Goal: Task Accomplishment & Management: Use online tool/utility

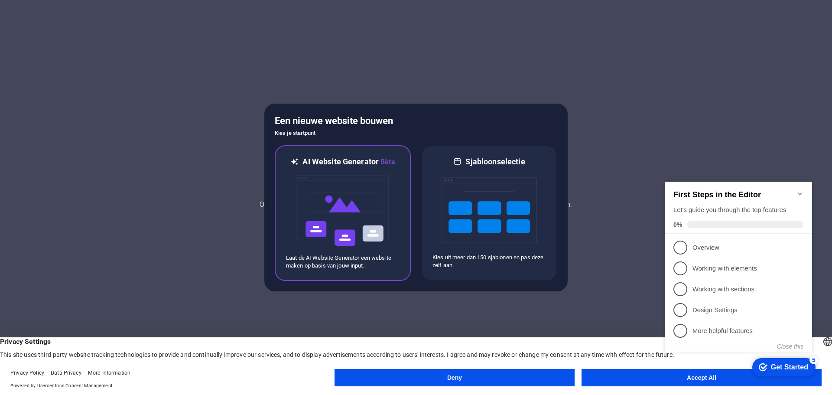
click at [324, 210] on img at bounding box center [342, 210] width 95 height 87
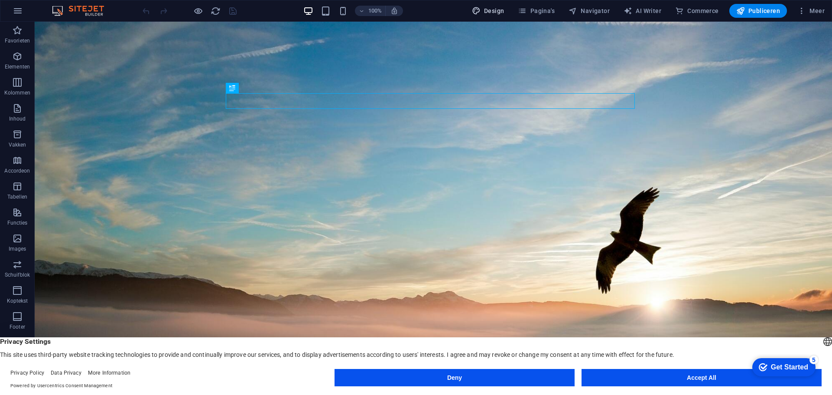
click at [492, 11] on span "Design" at bounding box center [488, 10] width 32 height 9
select select "px"
select select "200"
select select "px"
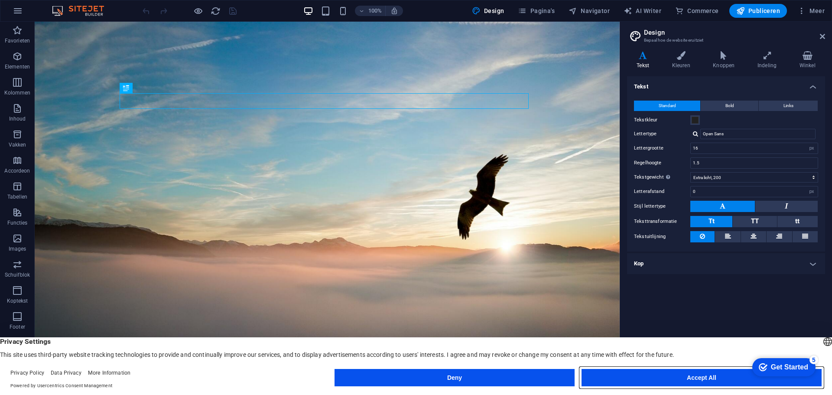
click at [0, 0] on button "Accept All" at bounding box center [0, 0] width 0 height 0
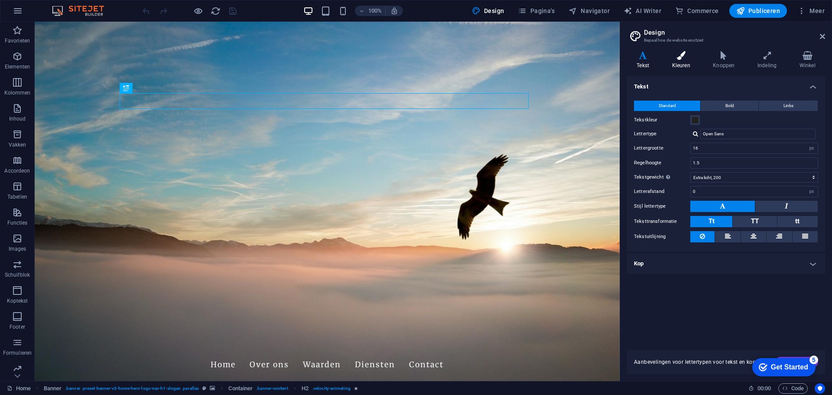
click at [687, 64] on h4 "Kleuren" at bounding box center [682, 60] width 41 height 18
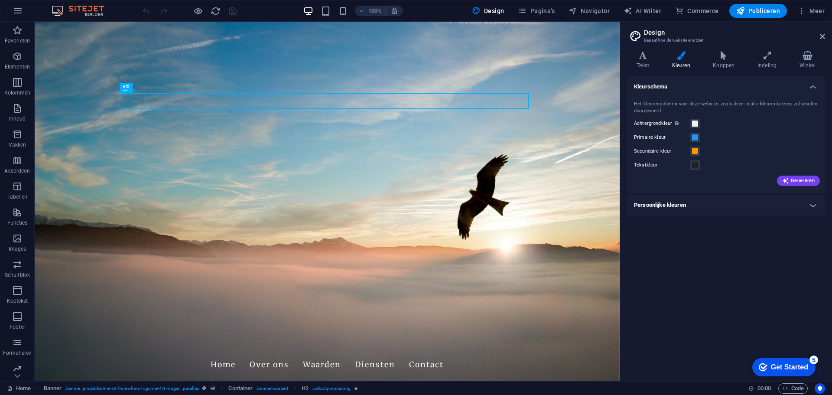
click at [809, 200] on h4 "Persoonlijke kleuren" at bounding box center [726, 205] width 198 height 21
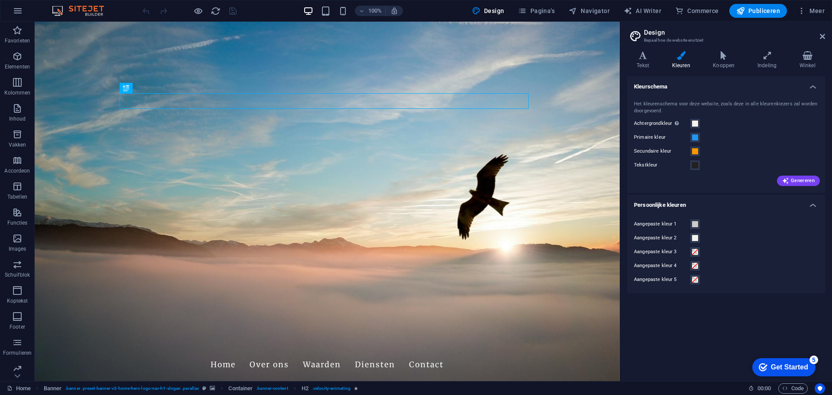
click at [809, 200] on h4 "Persoonlijke kleuren" at bounding box center [726, 203] width 198 height 16
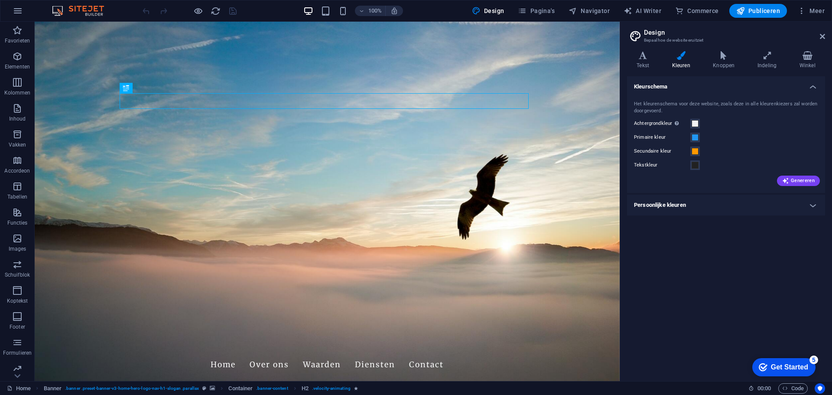
click at [680, 206] on h4 "Persoonlijke kleuren" at bounding box center [726, 205] width 198 height 21
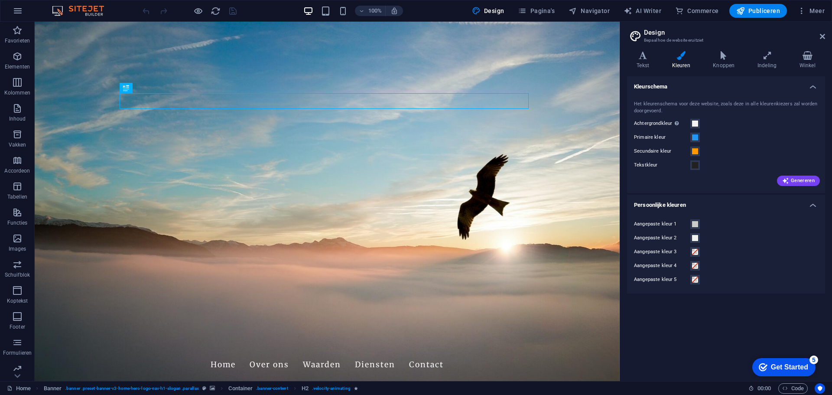
click at [680, 206] on h4 "Persoonlijke kleuren" at bounding box center [726, 203] width 198 height 16
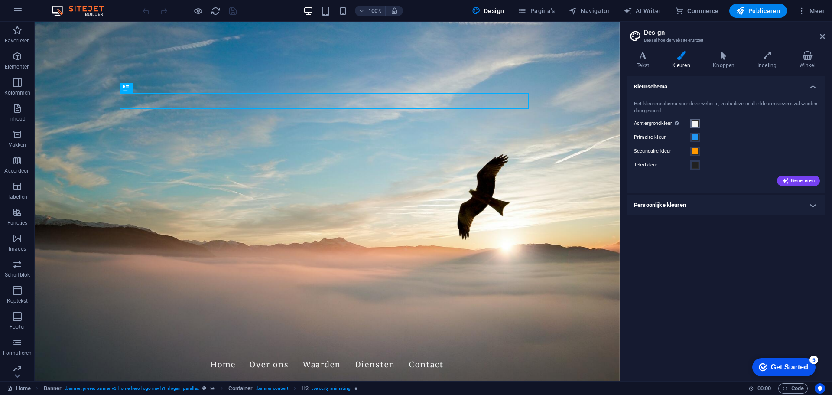
click at [695, 123] on span at bounding box center [695, 123] width 7 height 7
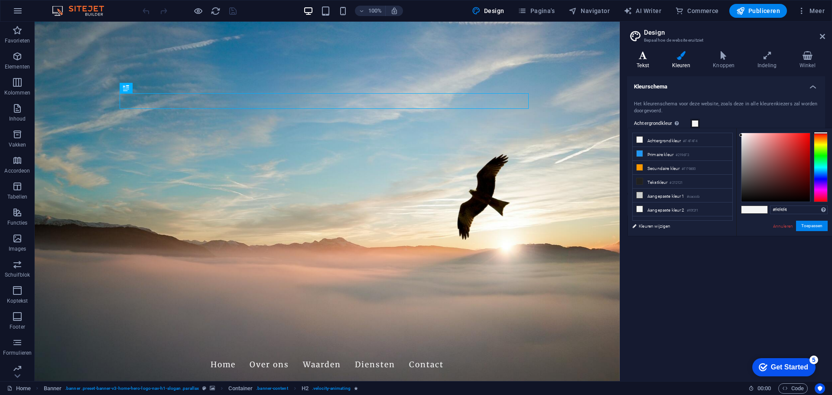
click at [647, 58] on icon at bounding box center [643, 55] width 32 height 9
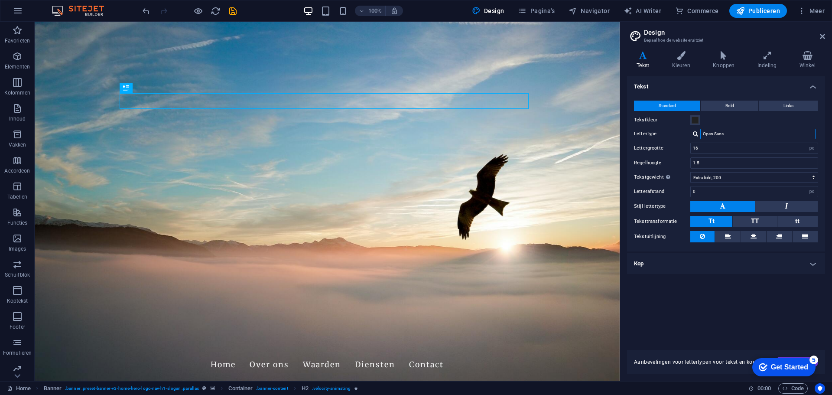
click at [737, 131] on input "Open Sans" at bounding box center [757, 134] width 115 height 10
type input "O"
type input "coco"
click at [740, 143] on div "Lettertypen beheren →" at bounding box center [759, 145] width 114 height 9
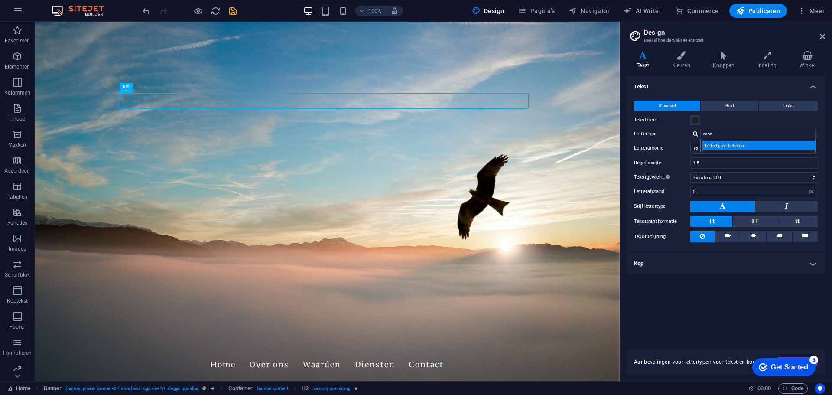
select select "popularity"
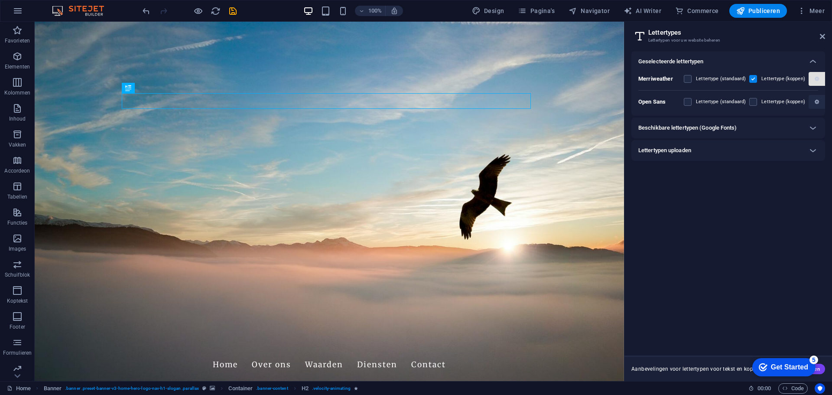
click at [815, 77] on icon "button" at bounding box center [817, 78] width 4 height 5
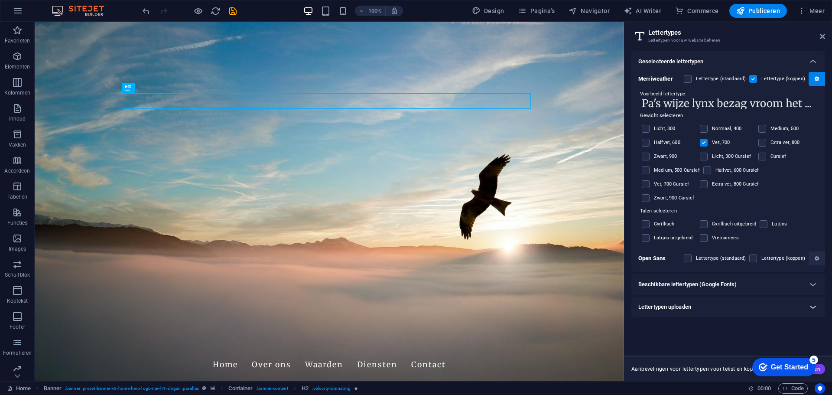
click at [810, 306] on icon at bounding box center [813, 307] width 10 height 10
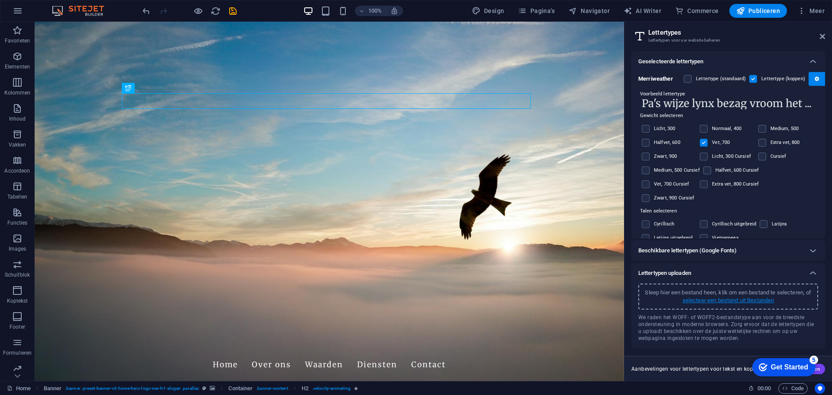
click at [761, 300] on p "selecteer een bestand uit Bestanden" at bounding box center [728, 300] width 92 height 8
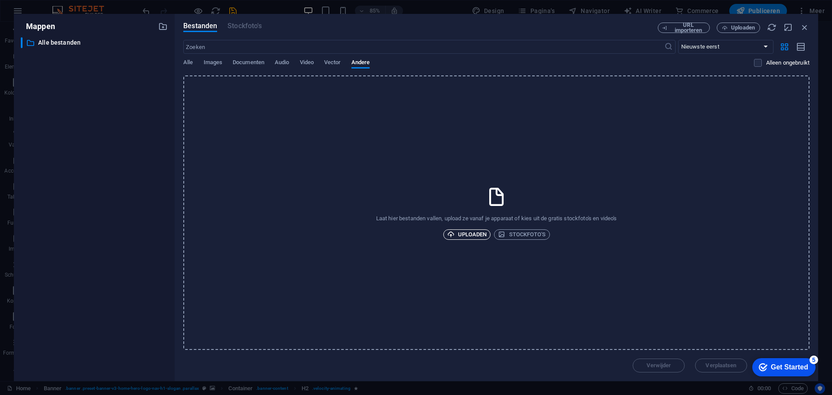
click at [469, 235] on span "Uploaden" at bounding box center [467, 234] width 40 height 10
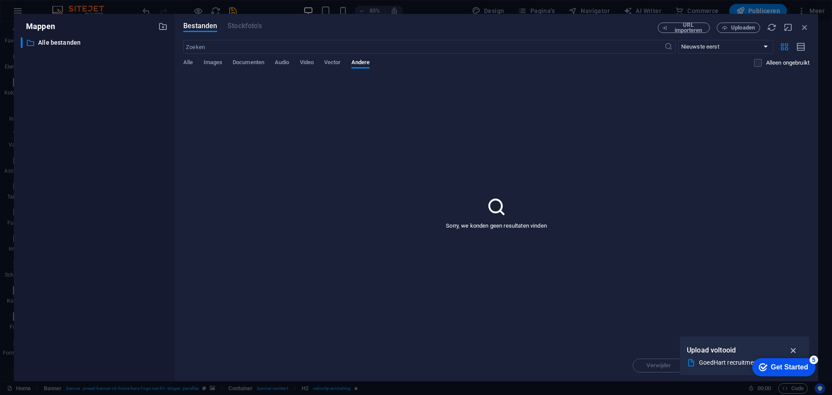
click at [790, 346] on icon "button" at bounding box center [794, 350] width 10 height 10
click at [214, 62] on span "Images" at bounding box center [213, 63] width 19 height 12
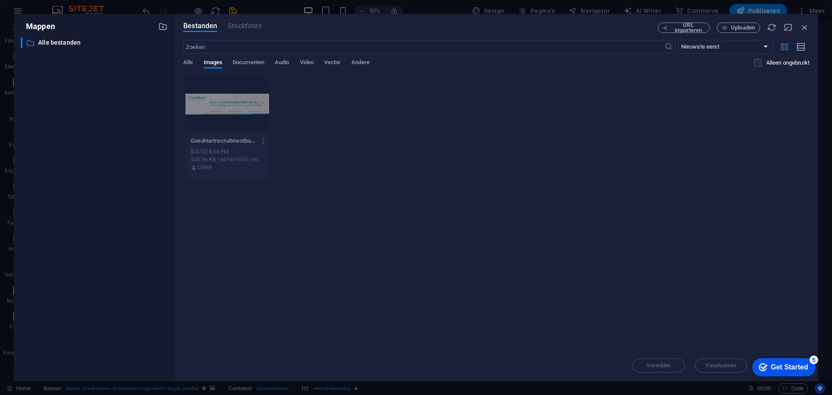
click at [784, 365] on div "Get Started" at bounding box center [789, 367] width 37 height 8
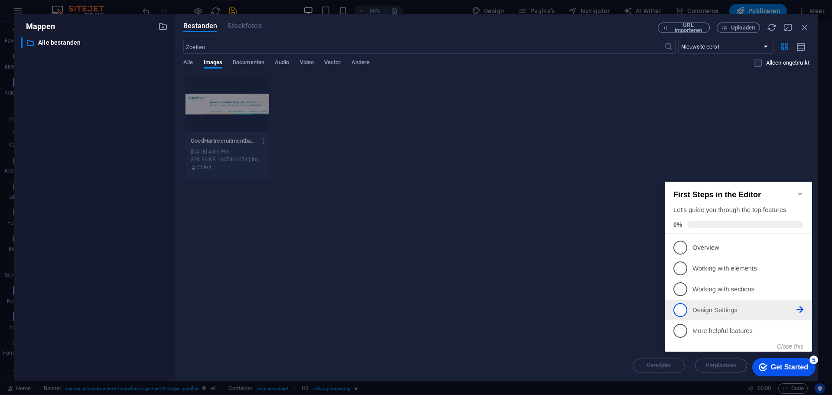
click at [724, 307] on p "Design Settings - incomplete" at bounding box center [744, 309] width 104 height 9
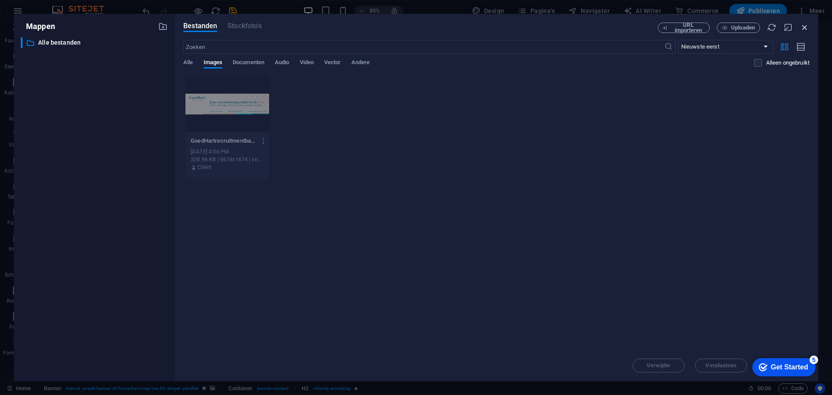
click at [806, 29] on icon "button" at bounding box center [805, 28] width 10 height 10
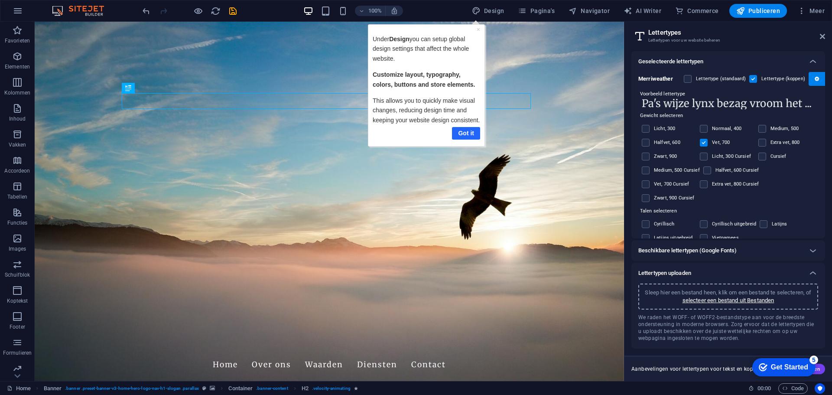
click at [464, 133] on link "Got it" at bounding box center [465, 133] width 28 height 13
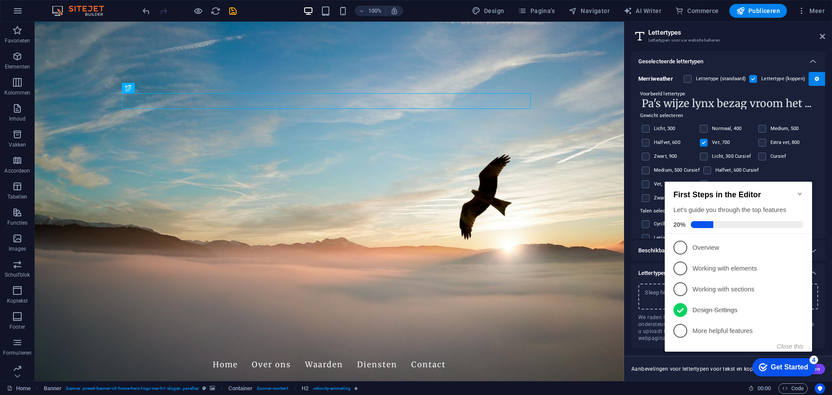
click at [802, 190] on icon "Minimize checklist" at bounding box center [799, 193] width 7 height 7
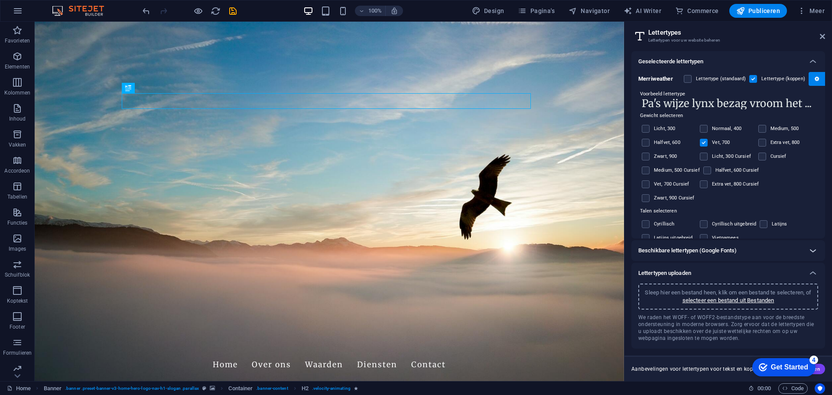
click at [812, 255] on icon at bounding box center [813, 250] width 10 height 10
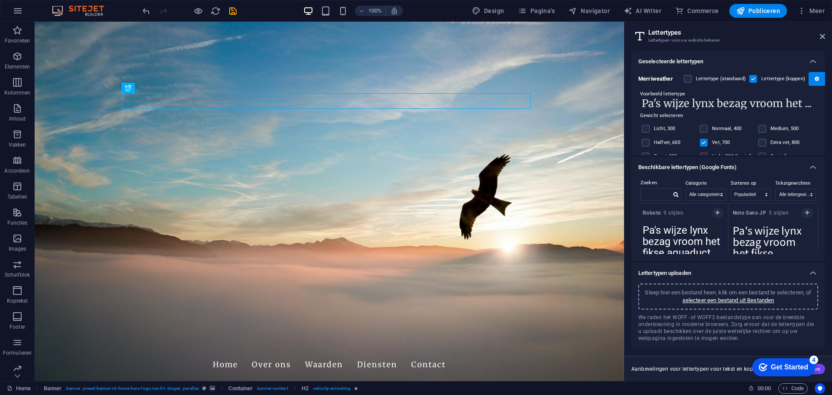
scroll to position [43, 0]
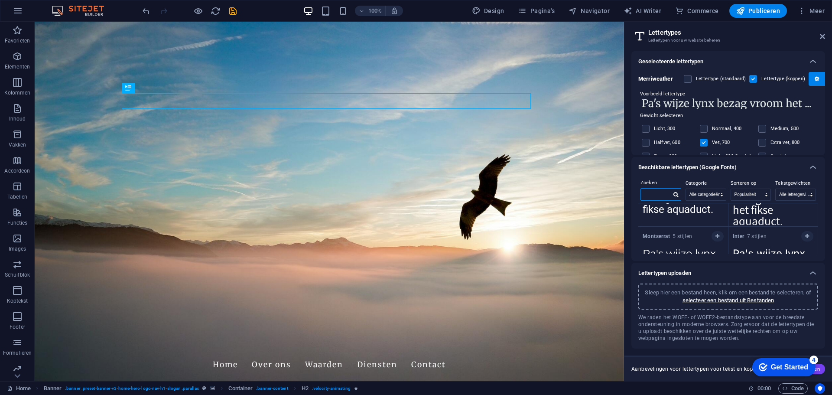
click at [665, 194] on input "text" at bounding box center [656, 193] width 30 height 11
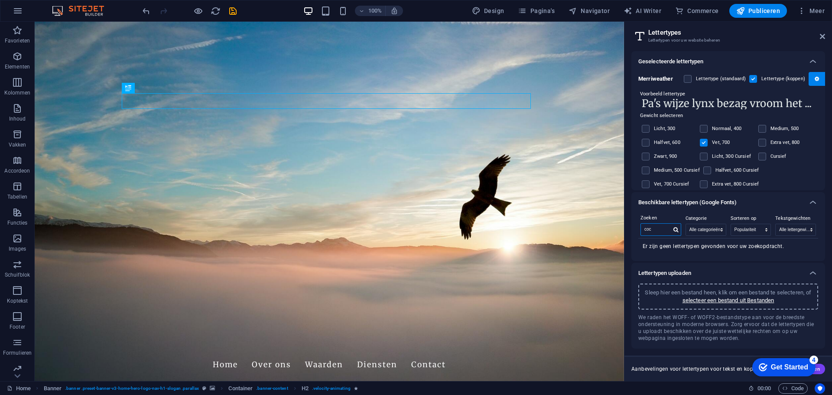
scroll to position [0, 0]
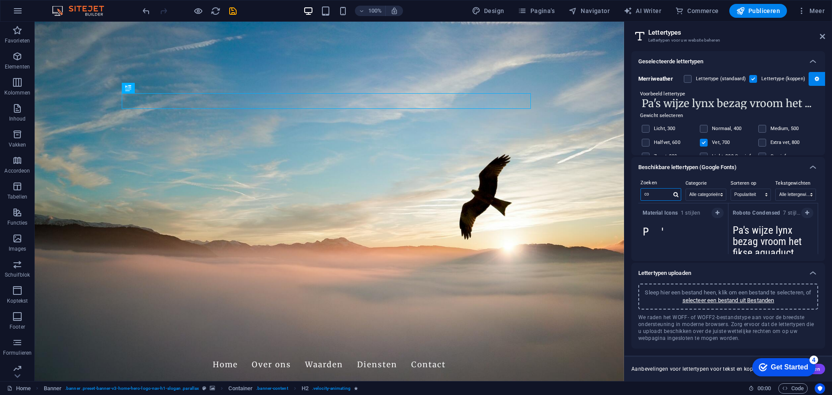
type input "c"
type input "b"
click at [822, 33] on icon at bounding box center [822, 36] width 5 height 7
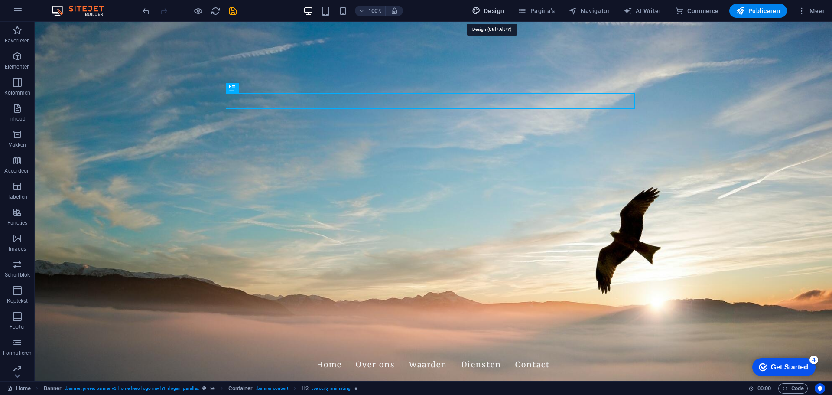
click at [493, 9] on span "Design" at bounding box center [488, 10] width 32 height 9
select select "px"
select select "200"
select select "px"
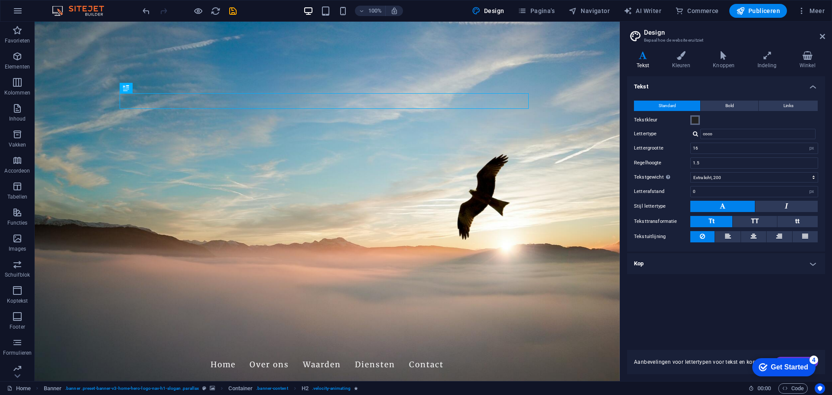
click at [696, 118] on span at bounding box center [695, 120] width 7 height 7
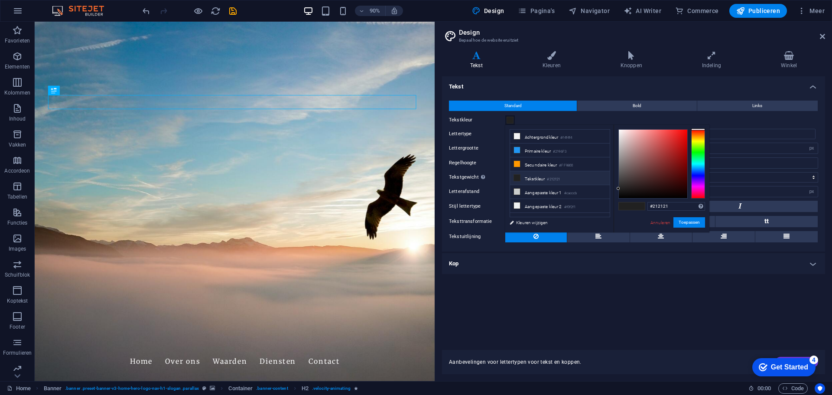
drag, startPoint x: 621, startPoint y: 294, endPoint x: 434, endPoint y: 299, distance: 187.3
click at [434, 299] on div "Home Favorieten Elementen Kolommen Inhoud Vakken Accordeon Tabellen Functies Im…" at bounding box center [416, 201] width 832 height 359
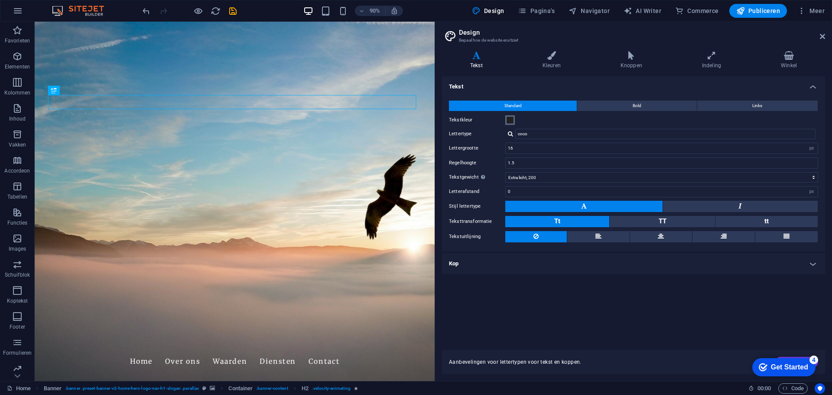
click at [511, 119] on span at bounding box center [510, 120] width 7 height 7
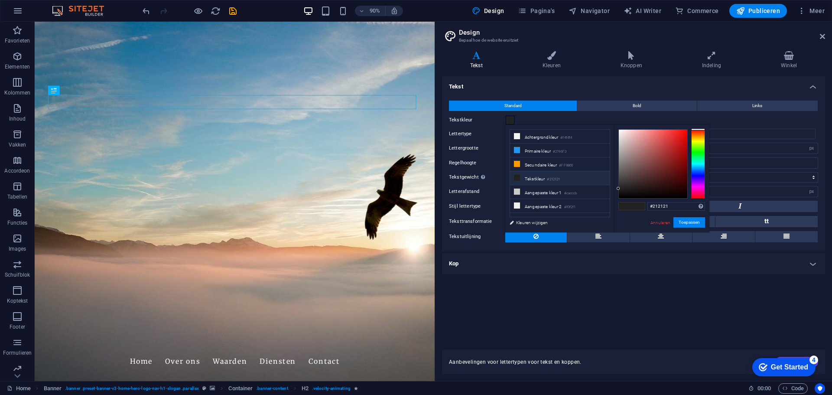
click at [702, 157] on div at bounding box center [698, 163] width 14 height 69
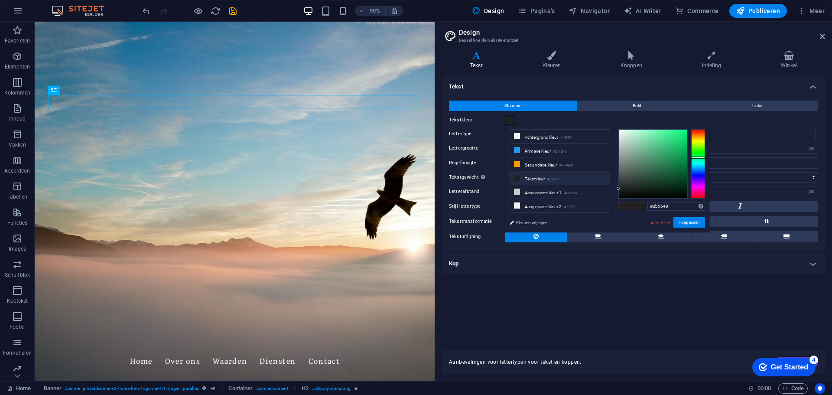
click at [653, 174] on div at bounding box center [653, 164] width 68 height 68
click at [691, 223] on button "Toepassen" at bounding box center [689, 222] width 32 height 10
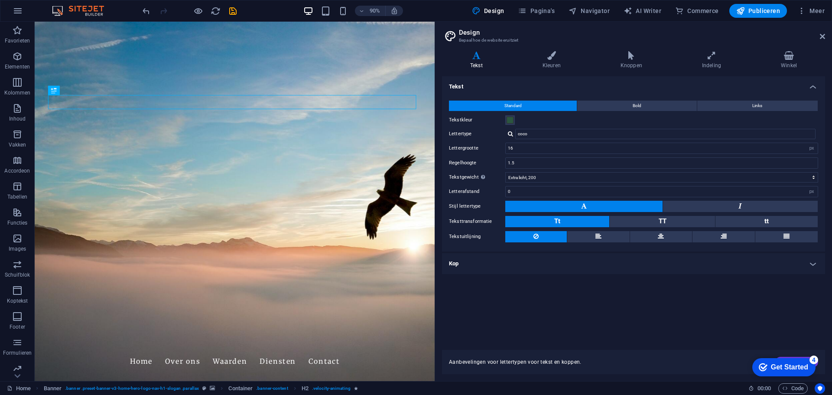
click at [811, 266] on h4 "Kop" at bounding box center [633, 263] width 383 height 21
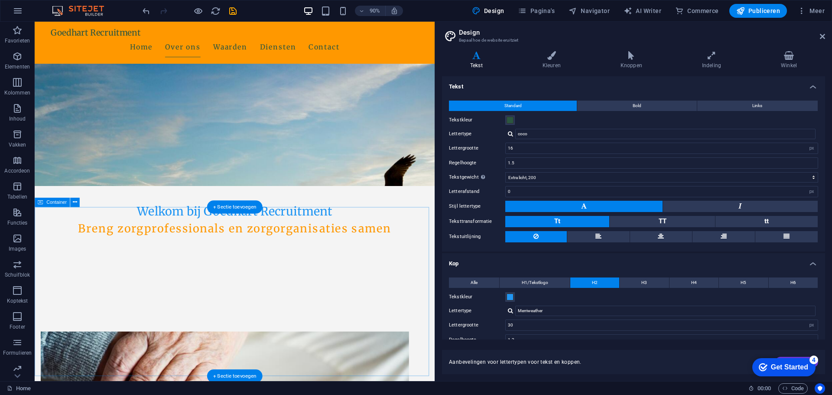
scroll to position [130, 0]
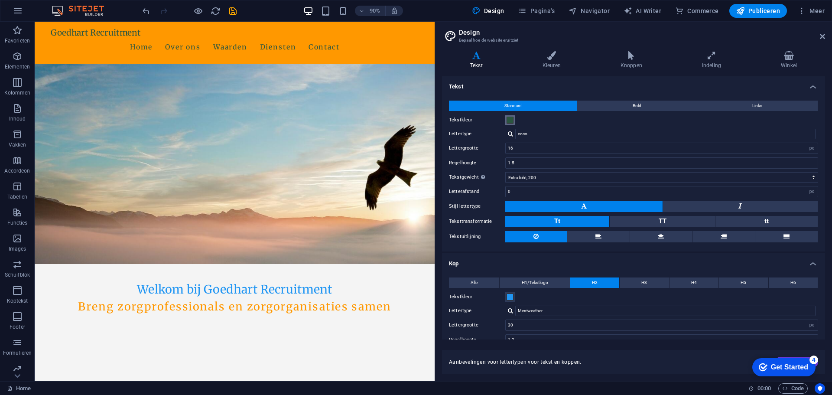
click at [510, 118] on span at bounding box center [510, 120] width 7 height 7
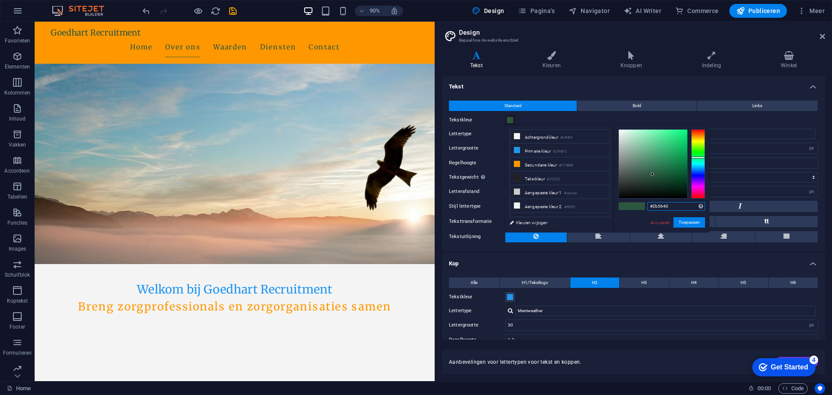
drag, startPoint x: 673, startPoint y: 208, endPoint x: 638, endPoint y: 208, distance: 35.1
click at [638, 208] on div "#2b5640 Ondersteunde notaties #0852ed rgb(8, 82, 237) rgba(8, 82, 237, 90%) hsv…" at bounding box center [662, 241] width 96 height 233
type input "#070707"
click at [620, 195] on div at bounding box center [653, 164] width 68 height 68
click at [689, 219] on button "Toepassen" at bounding box center [689, 222] width 32 height 10
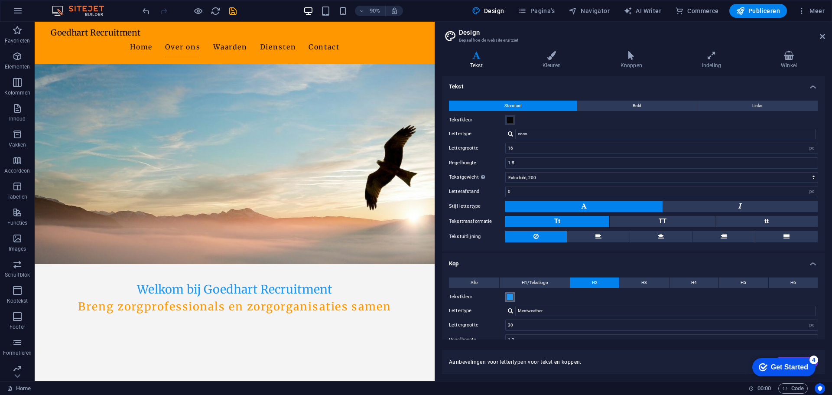
click at [506, 296] on button "Tekstkleur" at bounding box center [510, 297] width 10 height 10
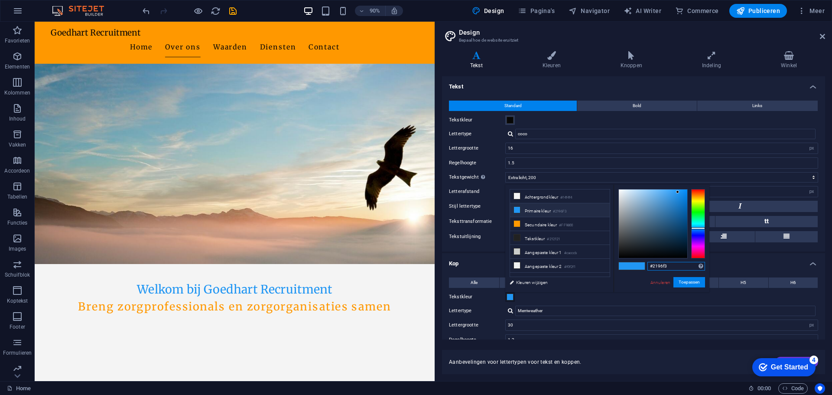
click at [665, 262] on input "#2196f3" at bounding box center [676, 266] width 58 height 9
paste input "b5640"
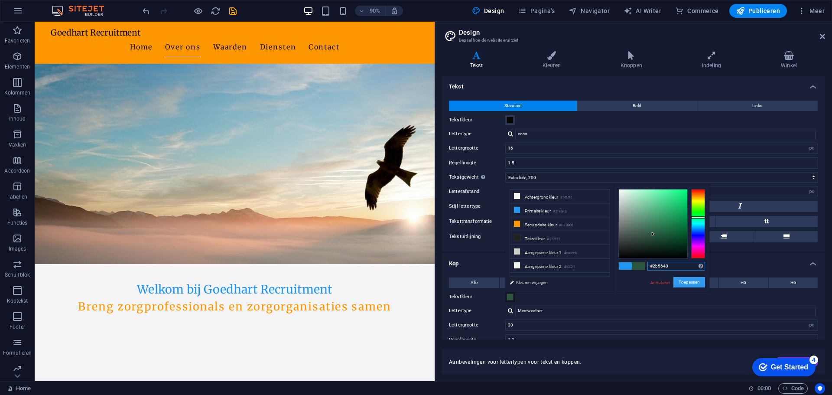
type input "#2b5640"
click at [679, 280] on button "Toepassen" at bounding box center [689, 282] width 32 height 10
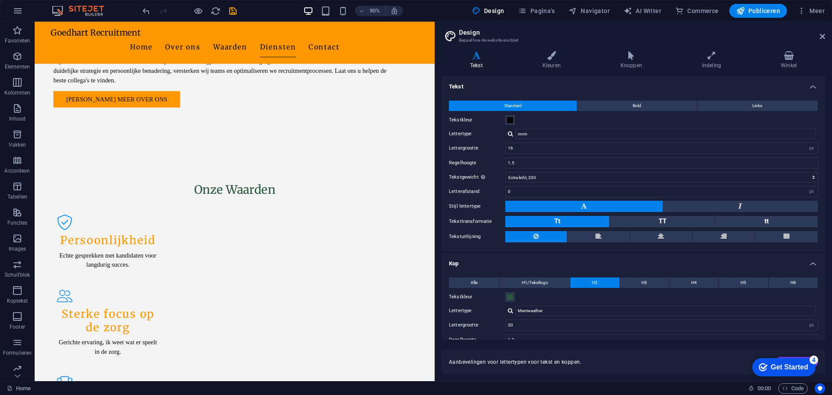
scroll to position [119, 0]
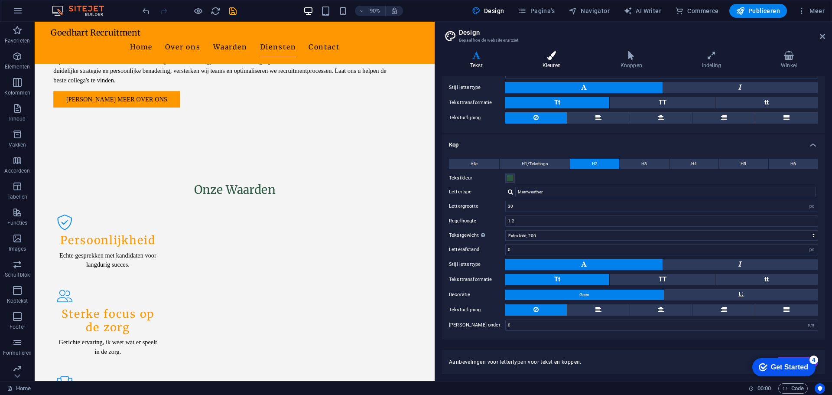
click at [550, 54] on icon at bounding box center [551, 55] width 75 height 9
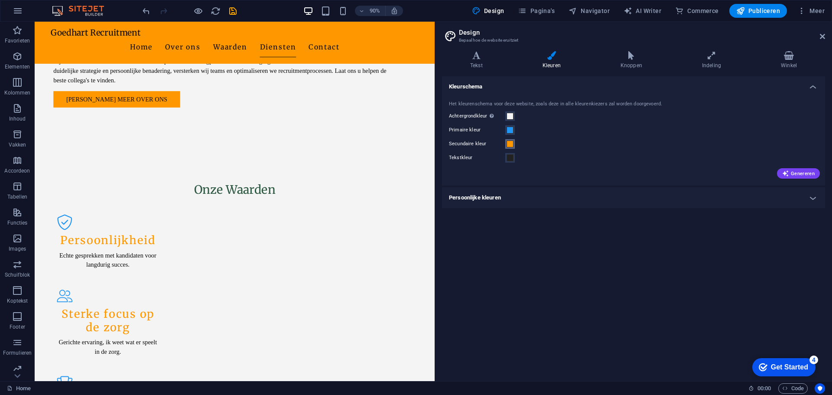
click at [510, 143] on span at bounding box center [510, 143] width 7 height 7
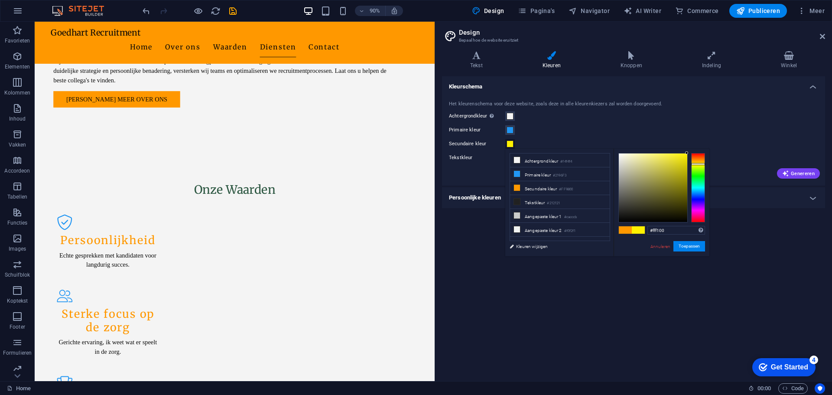
click at [701, 164] on div at bounding box center [698, 187] width 14 height 69
click at [674, 166] on div at bounding box center [653, 187] width 68 height 68
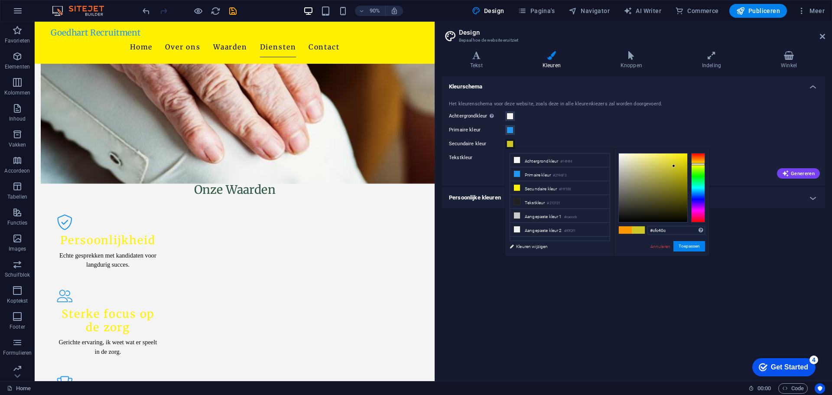
click at [683, 166] on div at bounding box center [653, 187] width 68 height 68
click at [687, 176] on div at bounding box center [653, 187] width 68 height 68
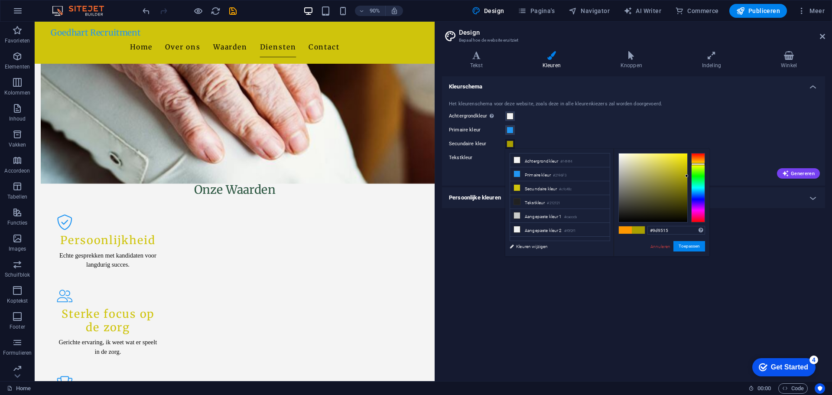
click at [678, 179] on div at bounding box center [653, 187] width 68 height 68
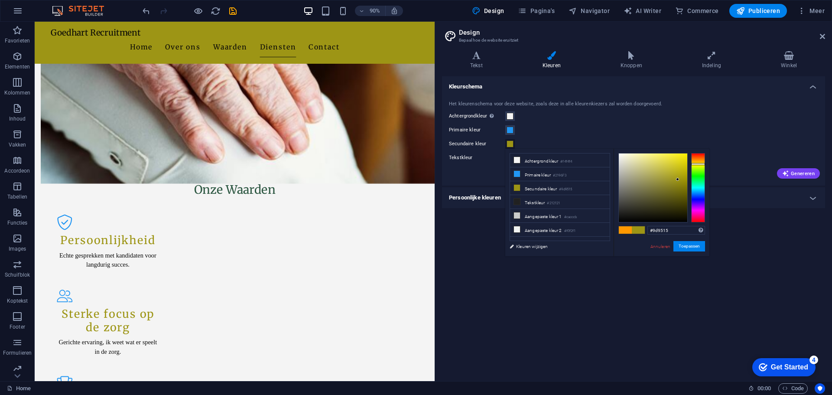
type input "#a89f0f"
click at [681, 176] on div at bounding box center [653, 187] width 68 height 68
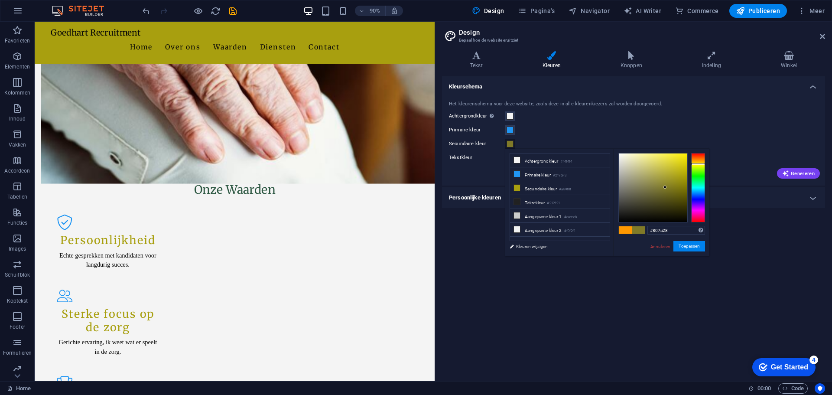
click at [665, 187] on div at bounding box center [653, 187] width 68 height 68
click at [657, 188] on div at bounding box center [653, 187] width 68 height 68
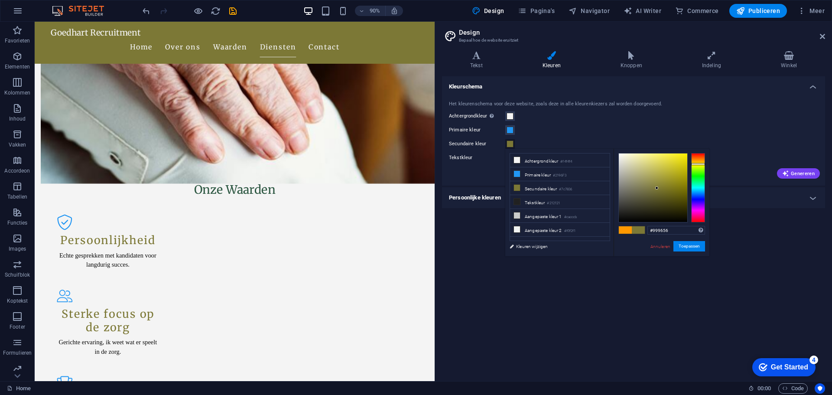
click at [648, 180] on div at bounding box center [653, 187] width 68 height 68
click at [650, 172] on div at bounding box center [653, 187] width 68 height 68
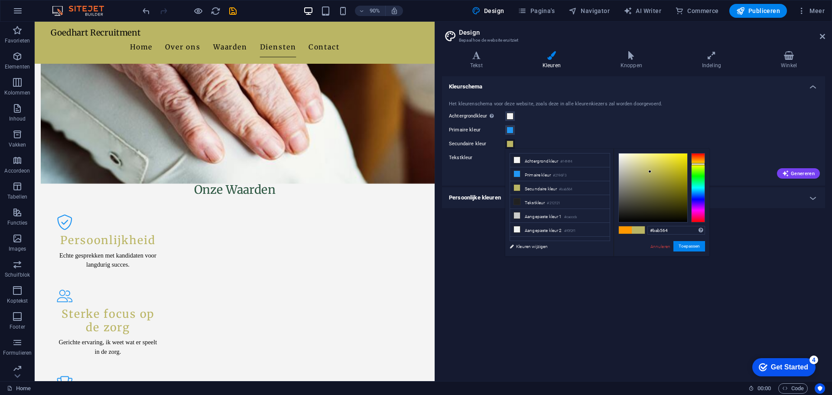
type input "#d2cb61"
click at [655, 165] on div at bounding box center [653, 187] width 68 height 68
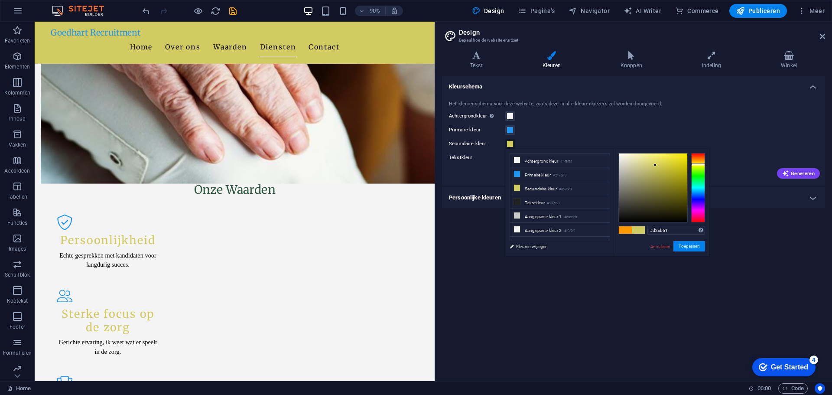
click at [792, 248] on div "Kleurschema Het kleurenschema voor deze website, zoals deze in alle kleurenkiez…" at bounding box center [633, 225] width 383 height 298
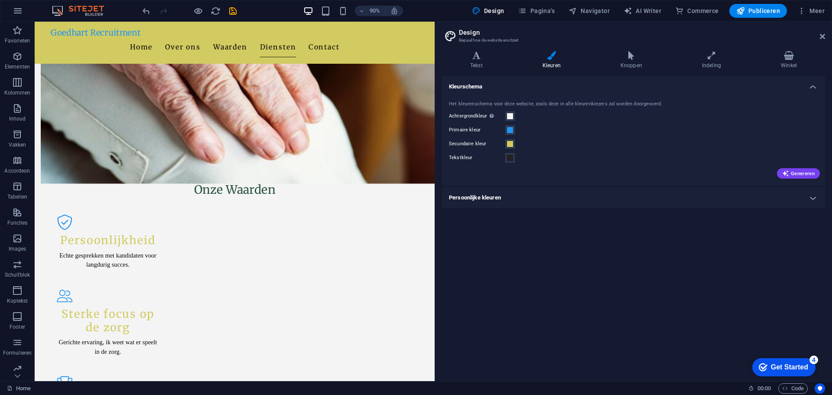
click at [808, 191] on h4 "Persoonlijke kleuren" at bounding box center [633, 197] width 383 height 21
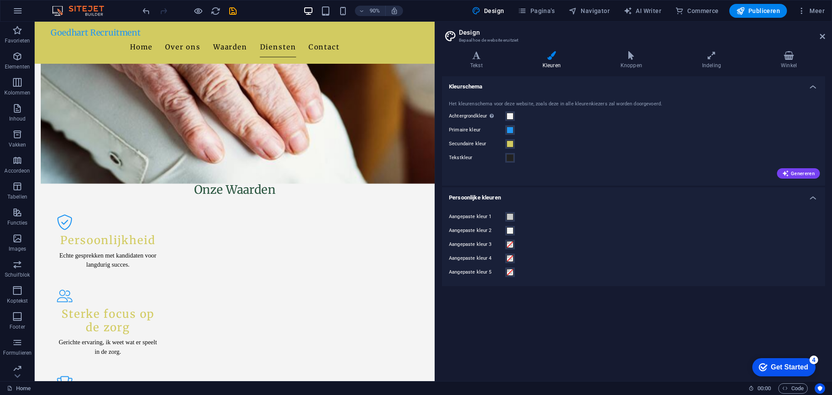
click at [808, 191] on h4 "Persoonlijke kleuren" at bounding box center [633, 195] width 383 height 16
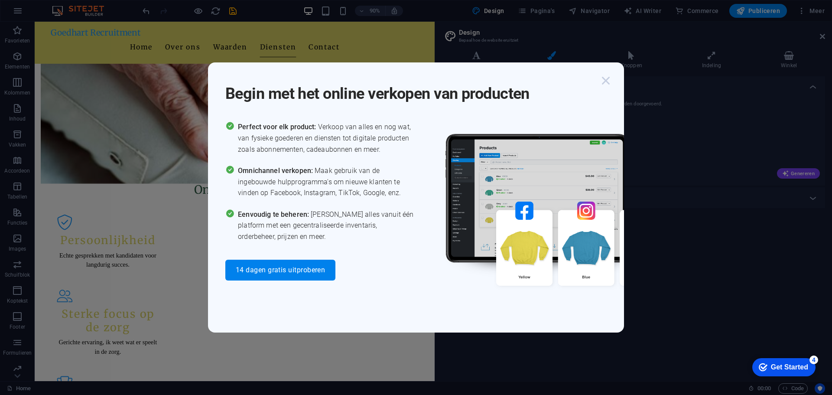
click at [601, 79] on icon "button" at bounding box center [606, 81] width 16 height 16
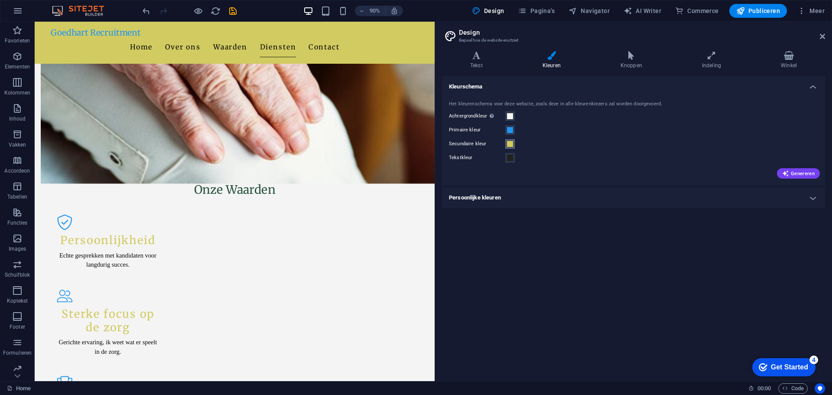
click at [511, 142] on span at bounding box center [510, 143] width 7 height 7
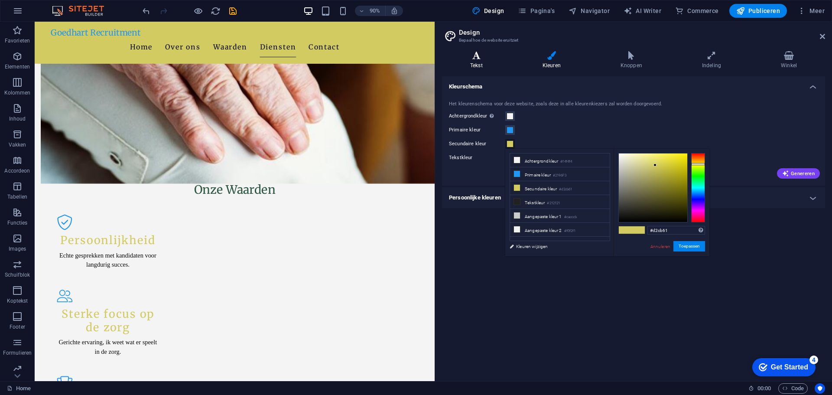
click at [492, 64] on h4 "Tekst" at bounding box center [478, 60] width 72 height 18
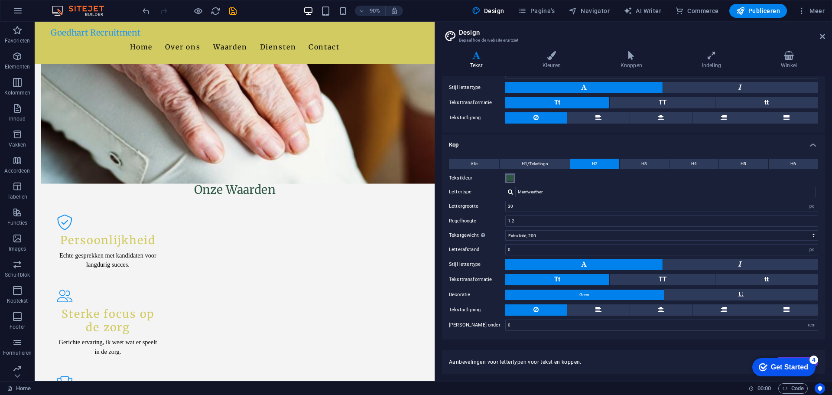
click at [511, 175] on span at bounding box center [510, 178] width 7 height 7
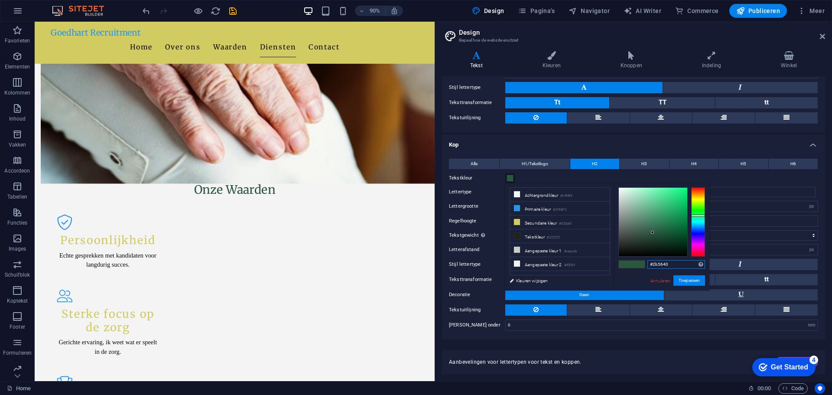
click at [673, 264] on input "#2b5640" at bounding box center [676, 264] width 58 height 9
paste input "00787"
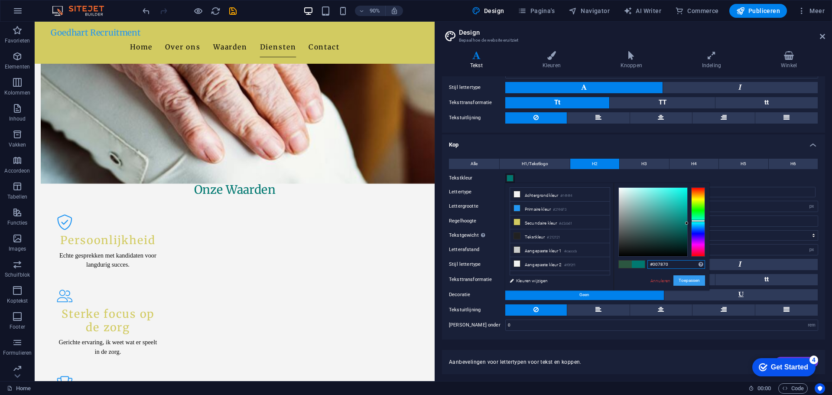
type input "#007870"
click at [684, 279] on button "Toepassen" at bounding box center [689, 280] width 32 height 10
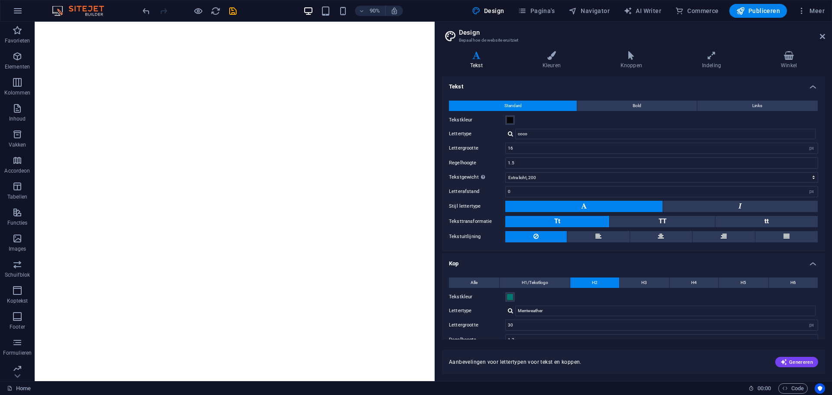
select select "px"
select select "200"
select select "px"
select select "200"
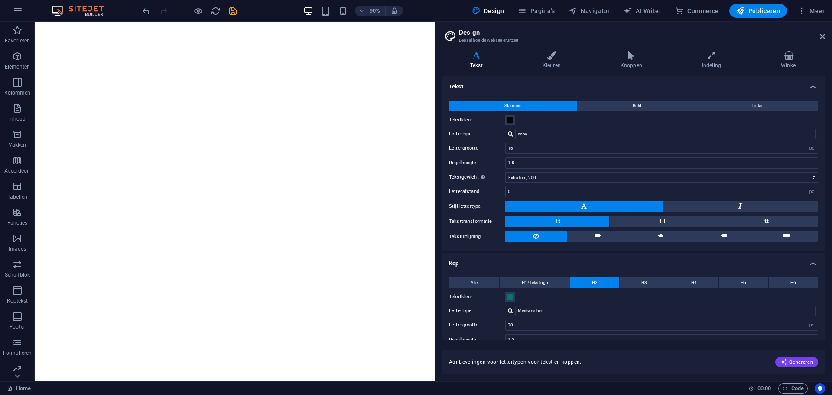
select select "px"
select select "rem"
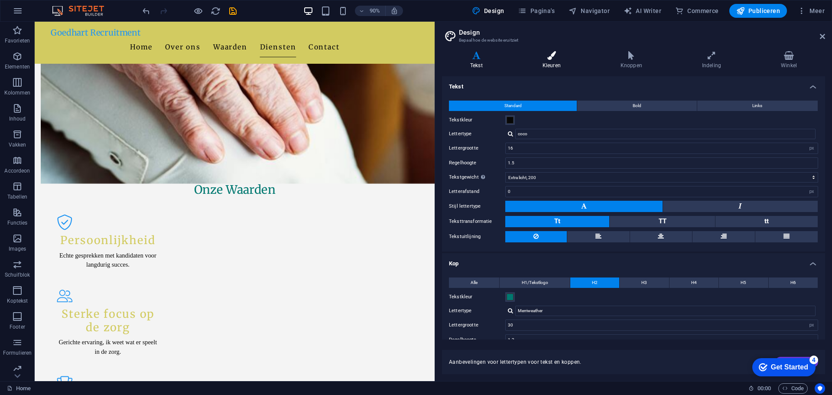
click at [553, 57] on icon at bounding box center [551, 55] width 75 height 9
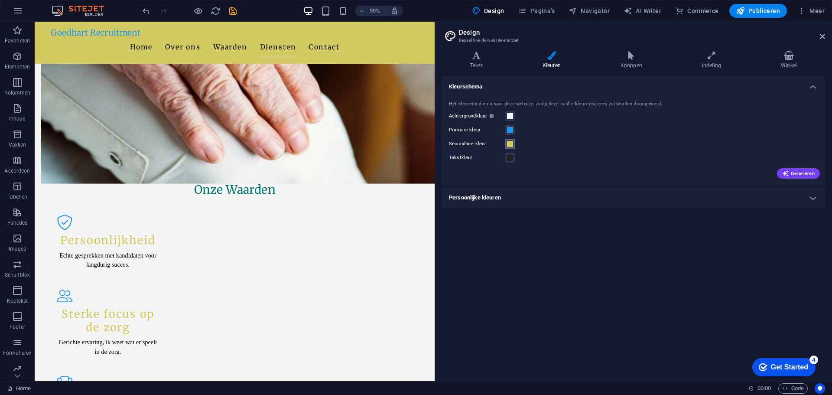
click at [513, 142] on span at bounding box center [510, 143] width 7 height 7
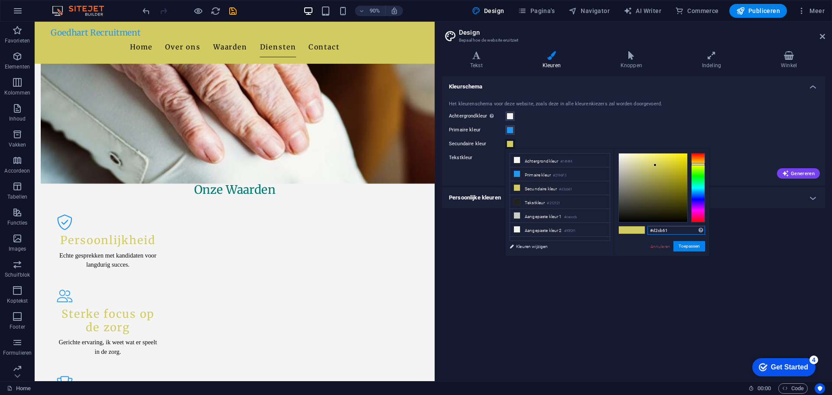
click at [674, 228] on input "#d2cb61" at bounding box center [676, 230] width 58 height 9
paste input "B5A84B"
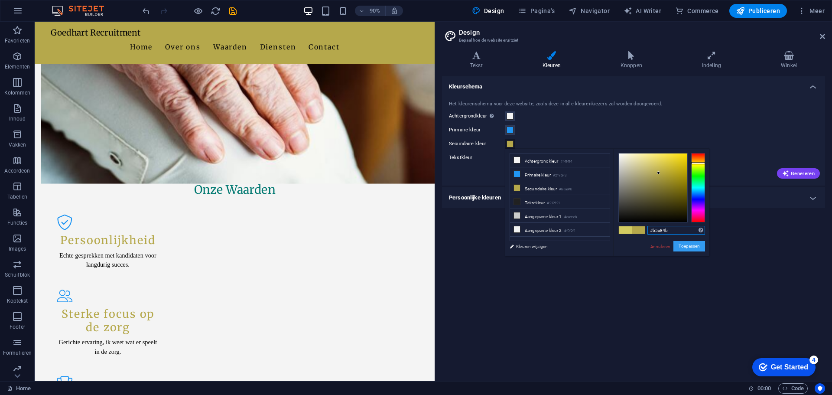
type input "#b5a84b"
click at [689, 250] on button "Toepassen" at bounding box center [689, 246] width 32 height 10
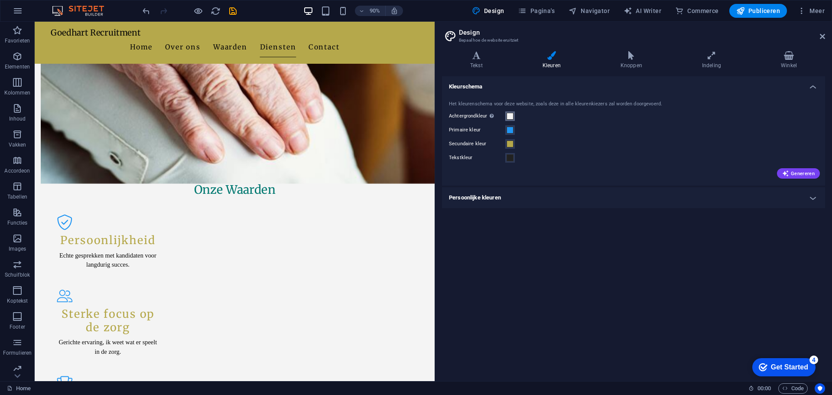
click at [508, 117] on span at bounding box center [510, 116] width 7 height 7
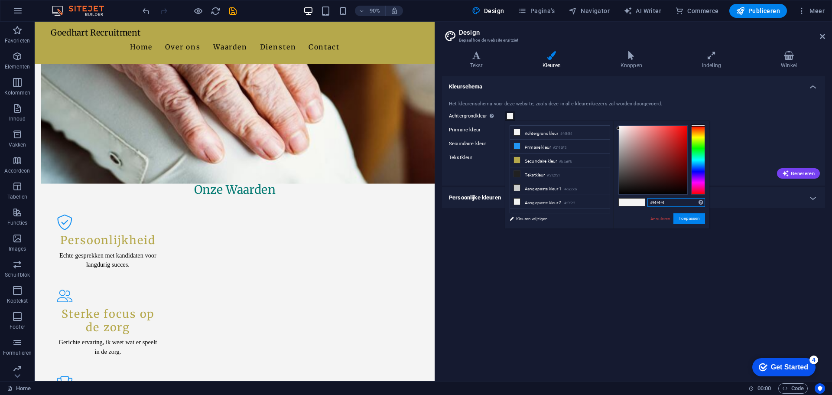
click at [665, 202] on input "#f4f4f4" at bounding box center [676, 202] width 58 height 9
paste input "00E2E2"
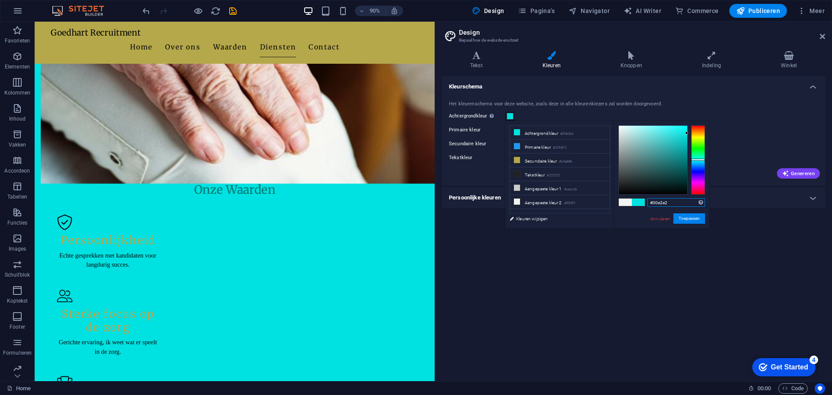
click at [668, 201] on input "#00e2e2" at bounding box center [676, 202] width 58 height 9
paste input "F4ECE5"
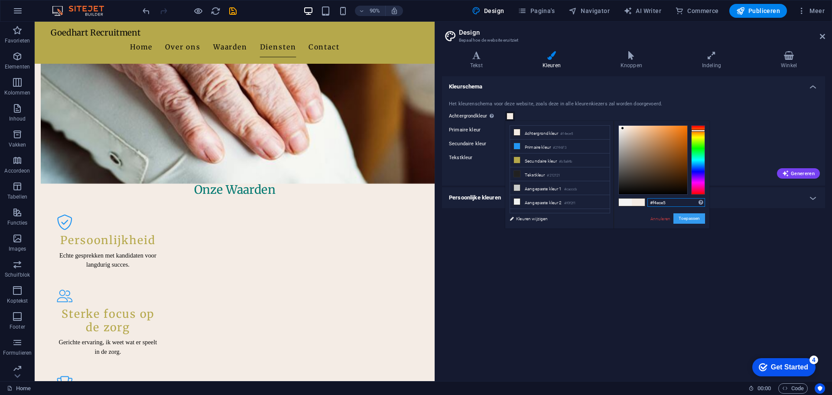
type input "#f4ece5"
click at [684, 218] on button "Toepassen" at bounding box center [689, 218] width 32 height 10
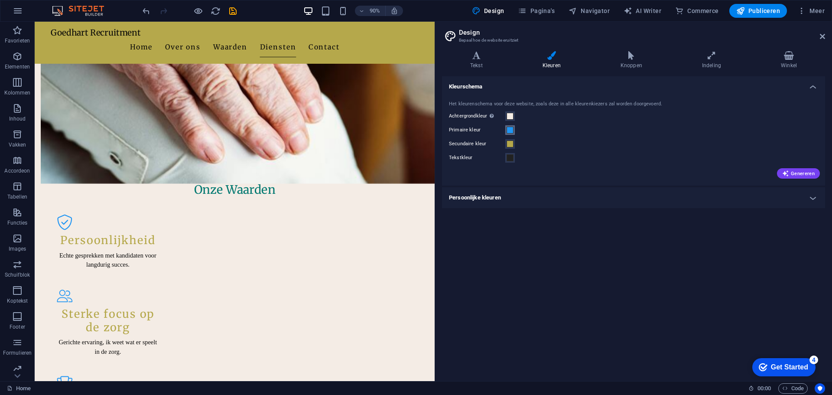
click at [510, 132] on span at bounding box center [510, 130] width 7 height 7
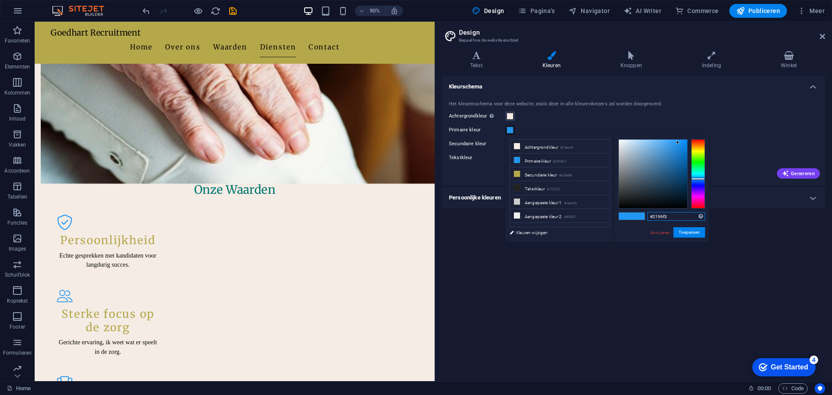
click at [669, 214] on input "#2196f3" at bounding box center [676, 216] width 58 height 9
paste input "00E2E2"
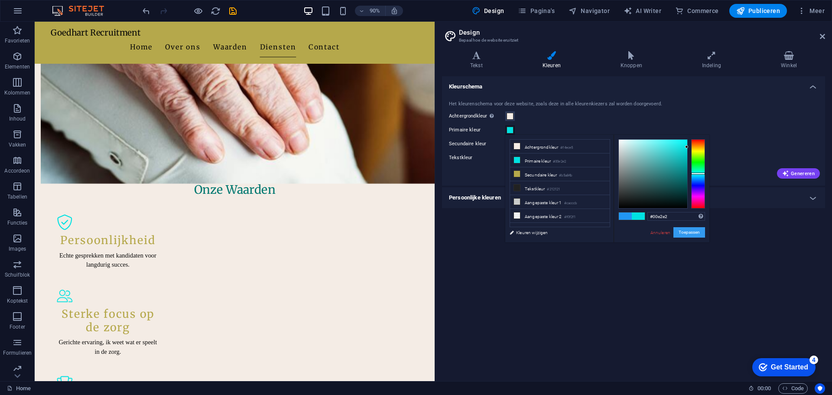
click at [686, 234] on button "Toepassen" at bounding box center [689, 232] width 32 height 10
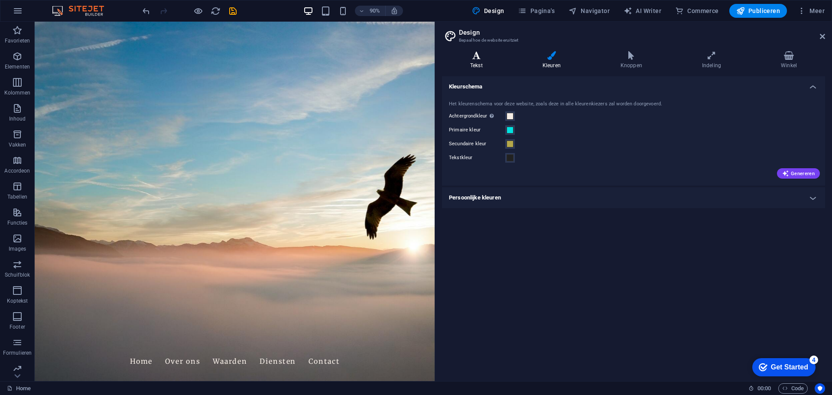
click at [474, 62] on h4 "Tekst" at bounding box center [478, 60] width 72 height 18
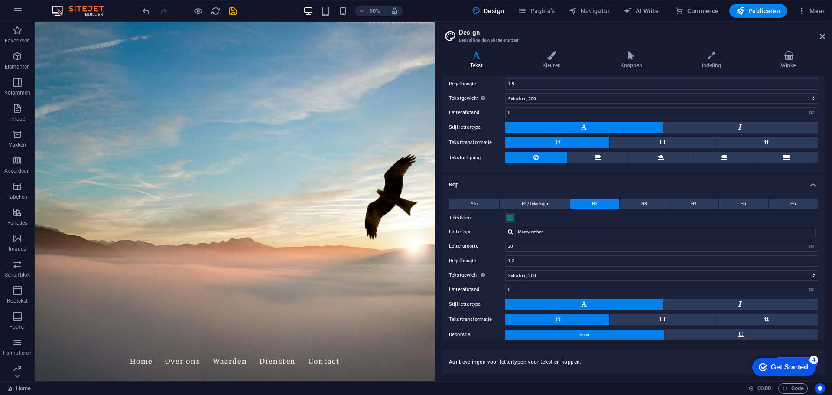
scroll to position [119, 0]
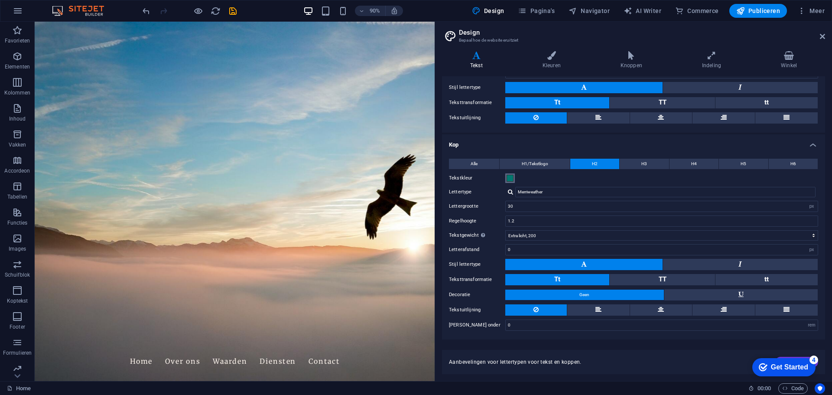
click at [510, 180] on span at bounding box center [510, 178] width 7 height 7
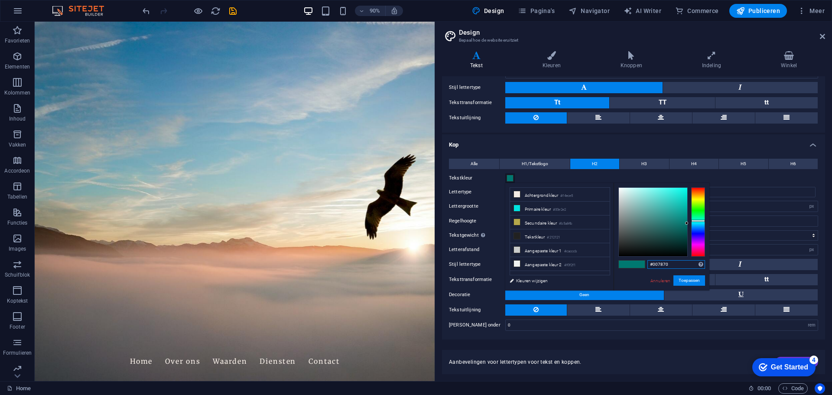
drag, startPoint x: 679, startPoint y: 264, endPoint x: 641, endPoint y: 264, distance: 37.7
click at [641, 264] on div "#007870 Ondersteunde notaties #0852ed rgb(8, 82, 237) rgba(8, 82, 237, 90%) hsv…" at bounding box center [662, 299] width 96 height 233
click at [550, 52] on icon at bounding box center [551, 55] width 75 height 9
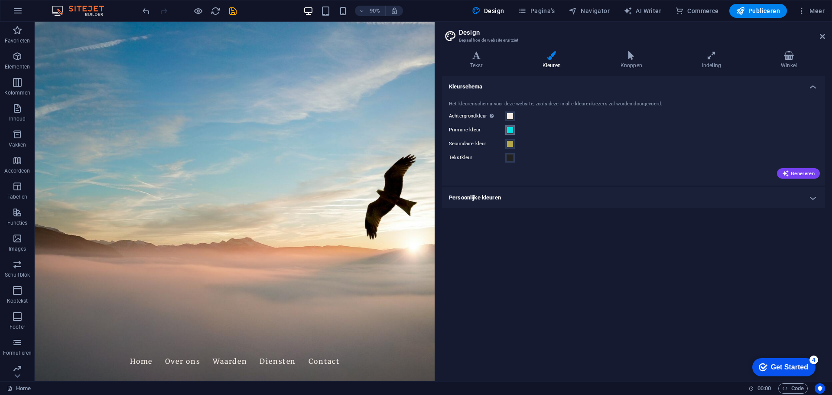
click at [510, 130] on span at bounding box center [510, 130] width 7 height 7
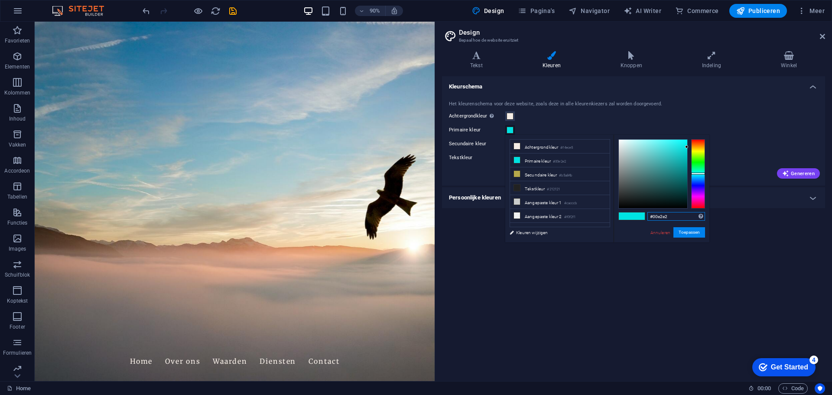
click at [673, 216] on input "#00e2e2" at bounding box center [676, 216] width 58 height 9
type input "#"
paste input "#007870"
type input "#007870"
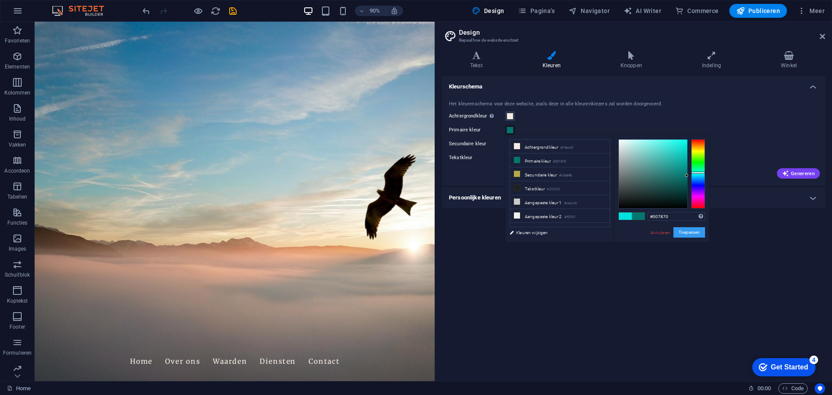
click at [695, 235] on button "Toepassen" at bounding box center [689, 232] width 32 height 10
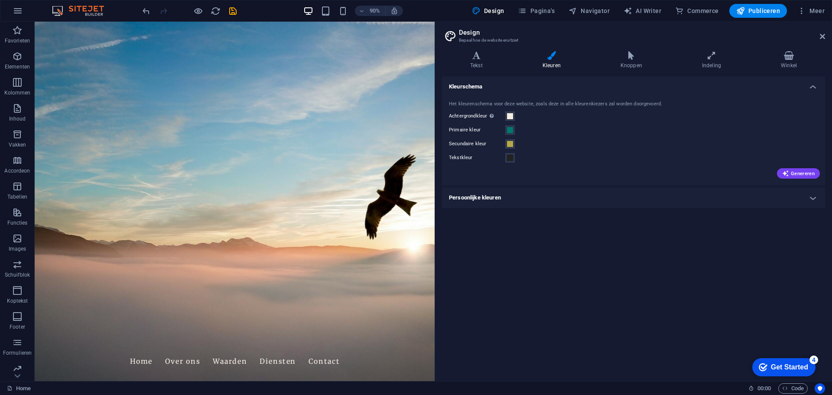
click at [666, 292] on div "Kleurschema Het kleurenschema voor deze website, zoals deze in alle kleurenkiez…" at bounding box center [633, 225] width 383 height 298
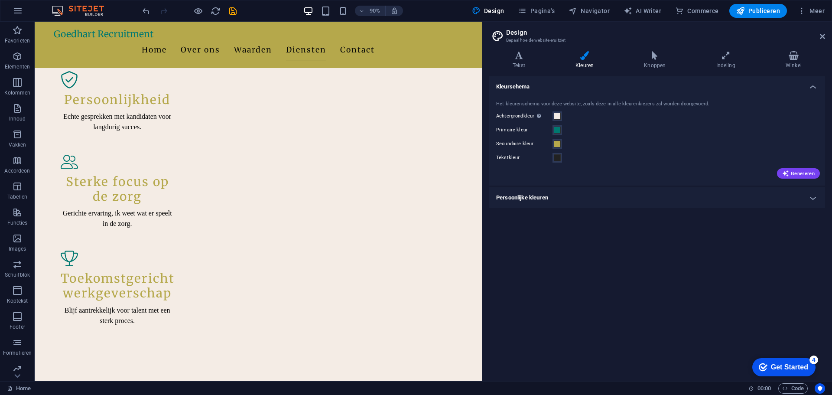
scroll to position [890, 0]
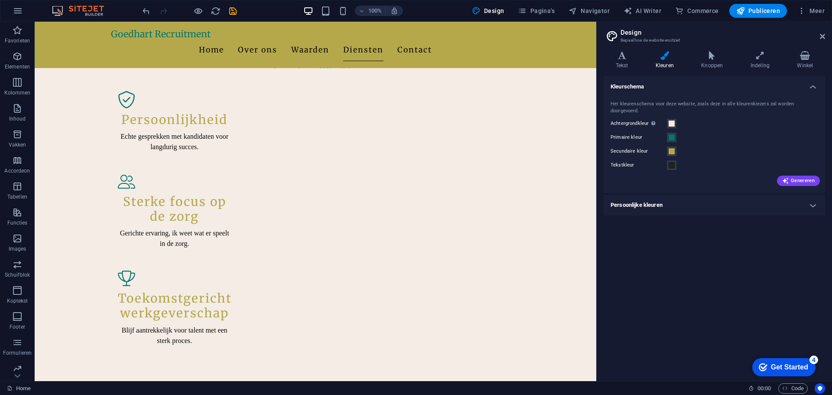
drag, startPoint x: 436, startPoint y: 239, endPoint x: 518, endPoint y: 219, distance: 84.7
click at [595, 240] on div "Home Favorieten Elementen Kolommen Inhoud Vakken Accordeon Tabellen Functies Im…" at bounding box center [416, 201] width 832 height 359
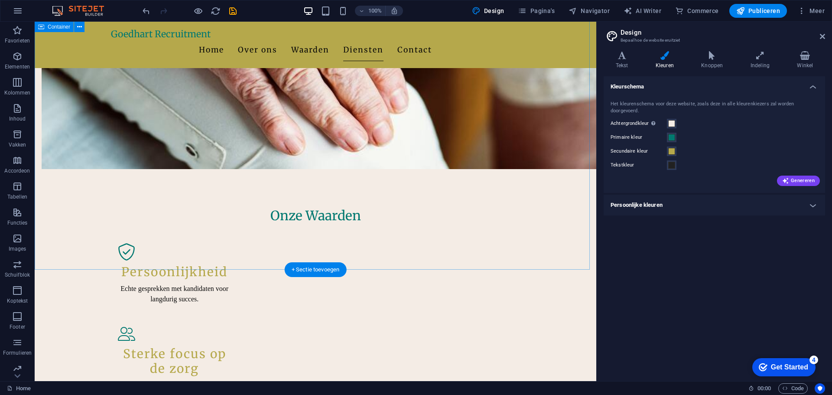
scroll to position [682, 0]
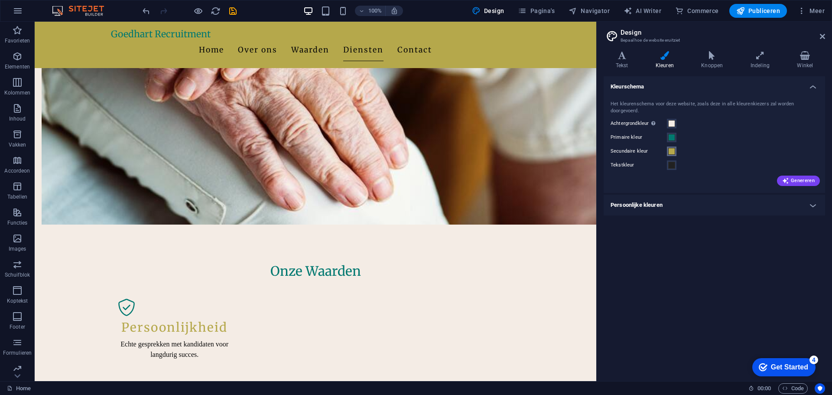
click at [670, 151] on span at bounding box center [671, 151] width 7 height 7
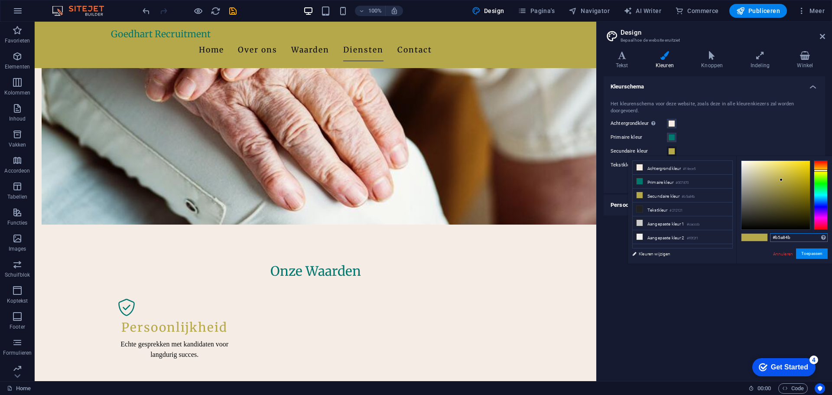
click at [789, 237] on input "#b5a84b" at bounding box center [799, 237] width 58 height 9
paste input "ECDACF"
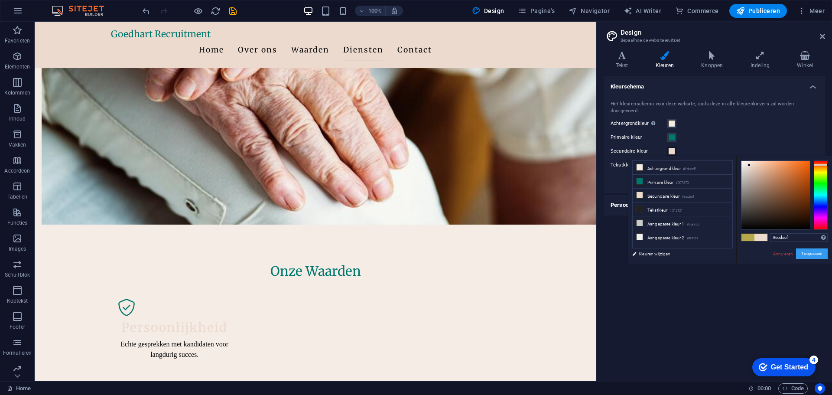
drag, startPoint x: 805, startPoint y: 253, endPoint x: 478, endPoint y: 217, distance: 328.7
click at [805, 253] on button "Toepassen" at bounding box center [812, 253] width 32 height 10
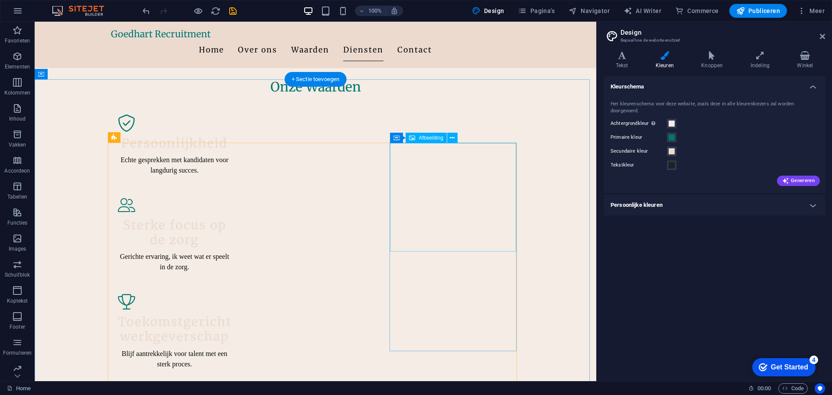
scroll to position [1127, 0]
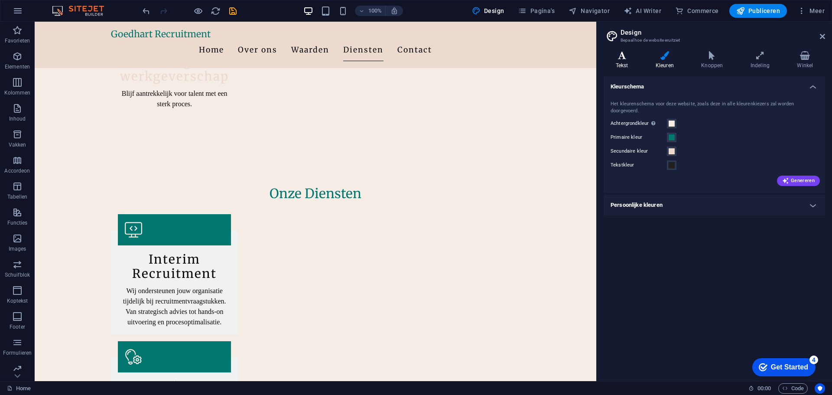
click at [628, 67] on h4 "Tekst" at bounding box center [624, 60] width 40 height 18
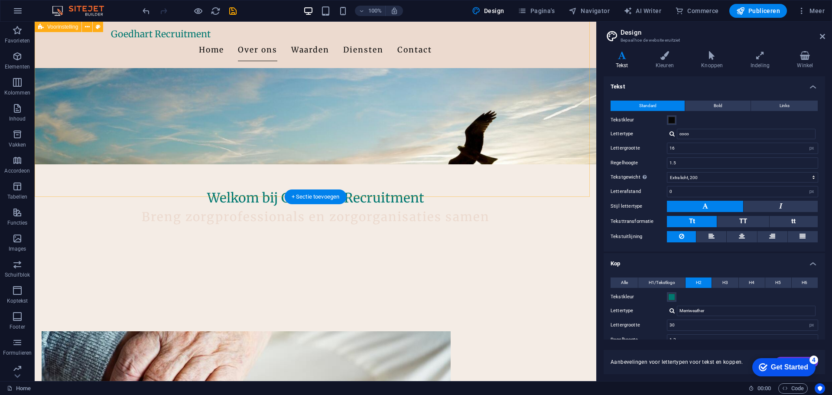
scroll to position [303, 0]
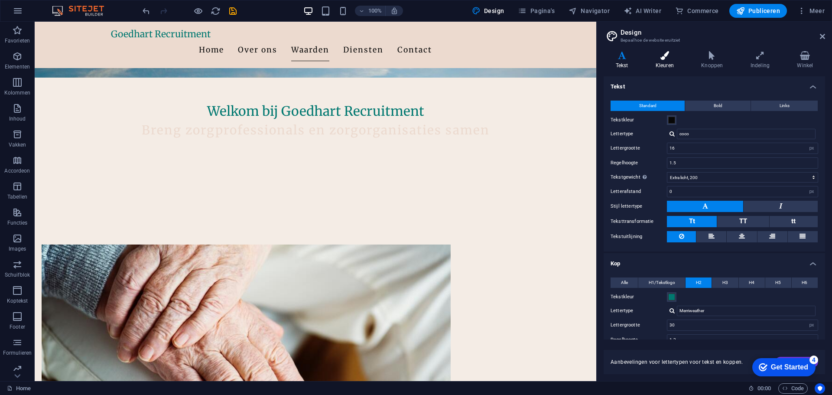
click at [658, 62] on h4 "Kleuren" at bounding box center [665, 60] width 45 height 18
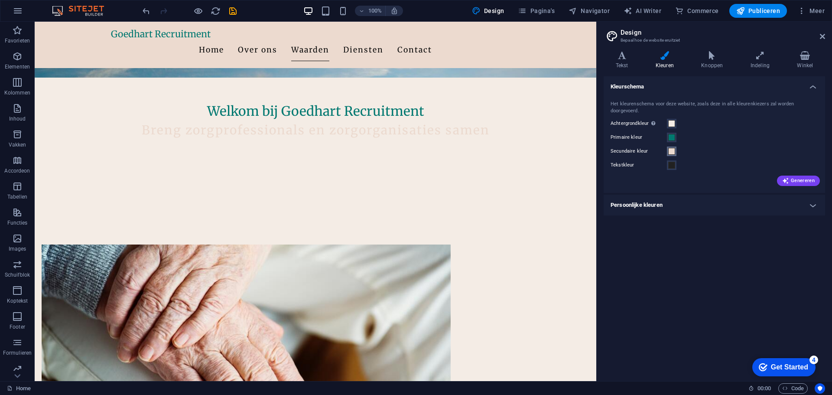
click at [671, 153] on span at bounding box center [671, 151] width 7 height 7
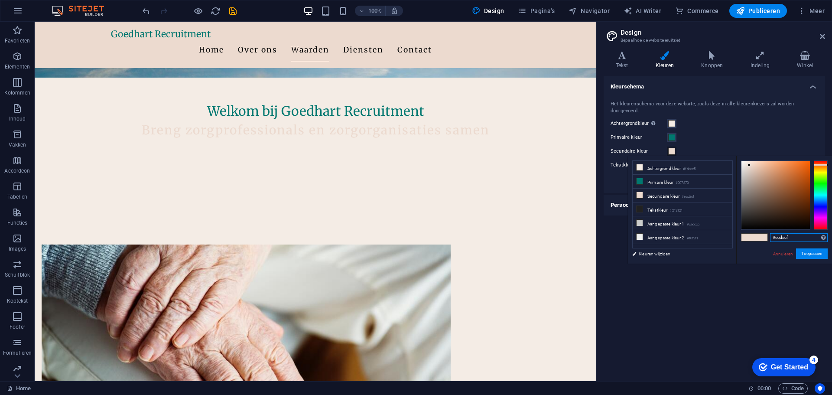
click at [789, 236] on input "#ecdacf" at bounding box center [799, 237] width 58 height 9
paste input "B5A84B"
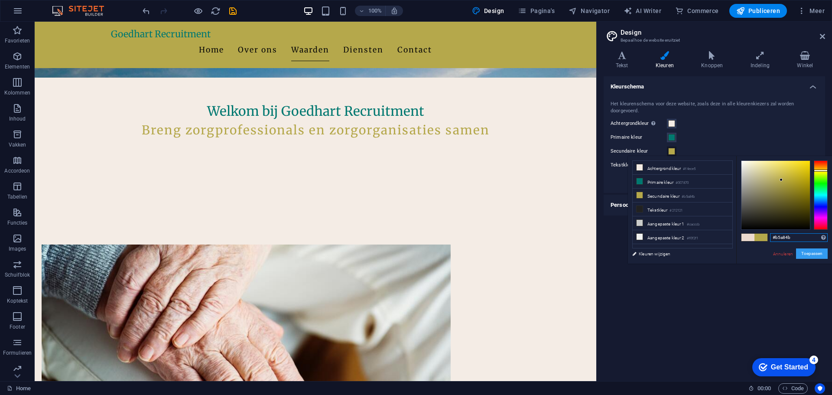
type input "#b5a84b"
click at [814, 257] on button "Toepassen" at bounding box center [812, 253] width 32 height 10
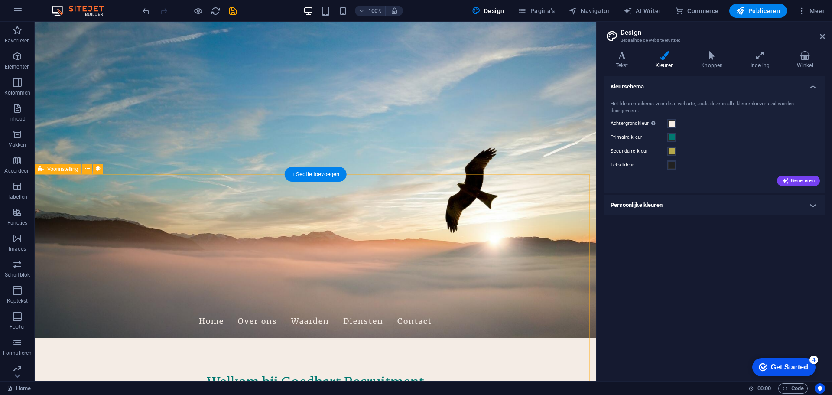
scroll to position [0, 0]
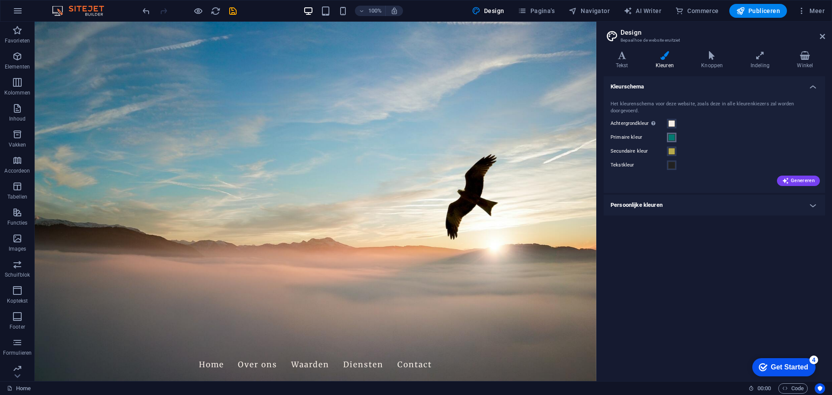
click at [673, 140] on span at bounding box center [671, 137] width 7 height 7
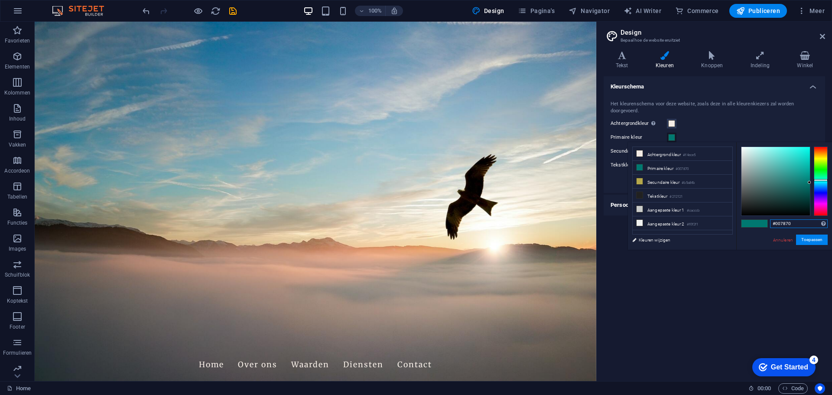
click at [799, 223] on input "#007870" at bounding box center [799, 223] width 58 height 9
paste input "6D66"
type input "#006d66"
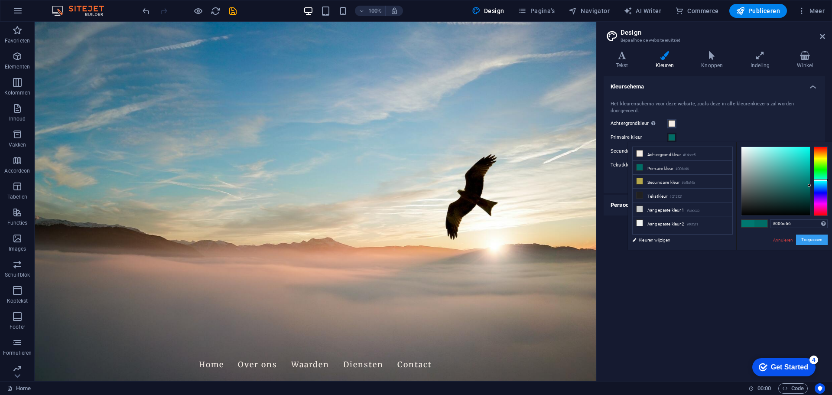
click at [807, 239] on button "Toepassen" at bounding box center [812, 239] width 32 height 10
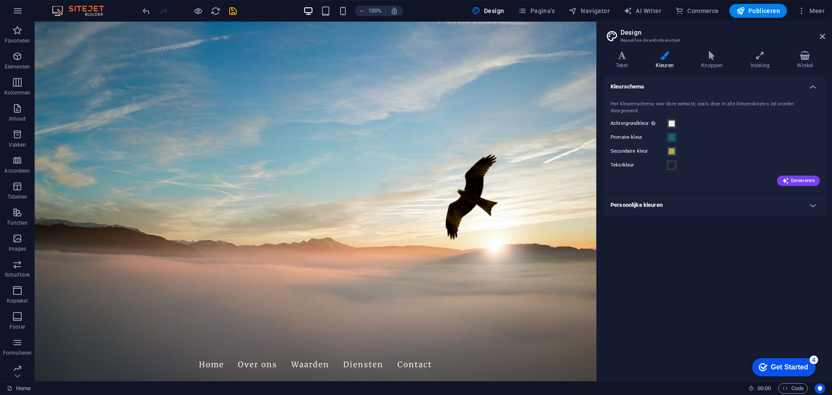
click at [752, 299] on div "Kleurschema Het kleurenschema voor deze website, zoals deze in alle kleurenkiez…" at bounding box center [714, 225] width 221 height 298
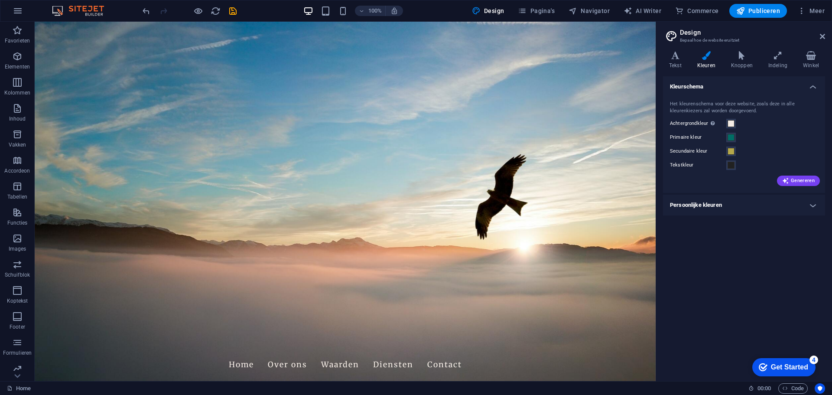
drag, startPoint x: 598, startPoint y: 266, endPoint x: 658, endPoint y: 263, distance: 60.8
click at [645, 262] on div "Home Favorieten Elementen Kolommen Inhoud Vakken Accordeon Tabellen Functies Im…" at bounding box center [416, 201] width 832 height 359
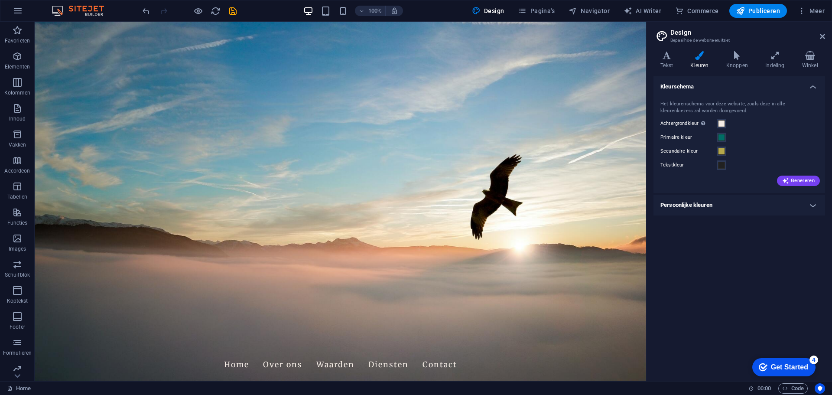
click at [696, 269] on div "Kleurschema Het kleurenschema voor deze website, zoals deze in alle kleurenkiez…" at bounding box center [739, 225] width 172 height 298
